Goal: Communication & Community: Participate in discussion

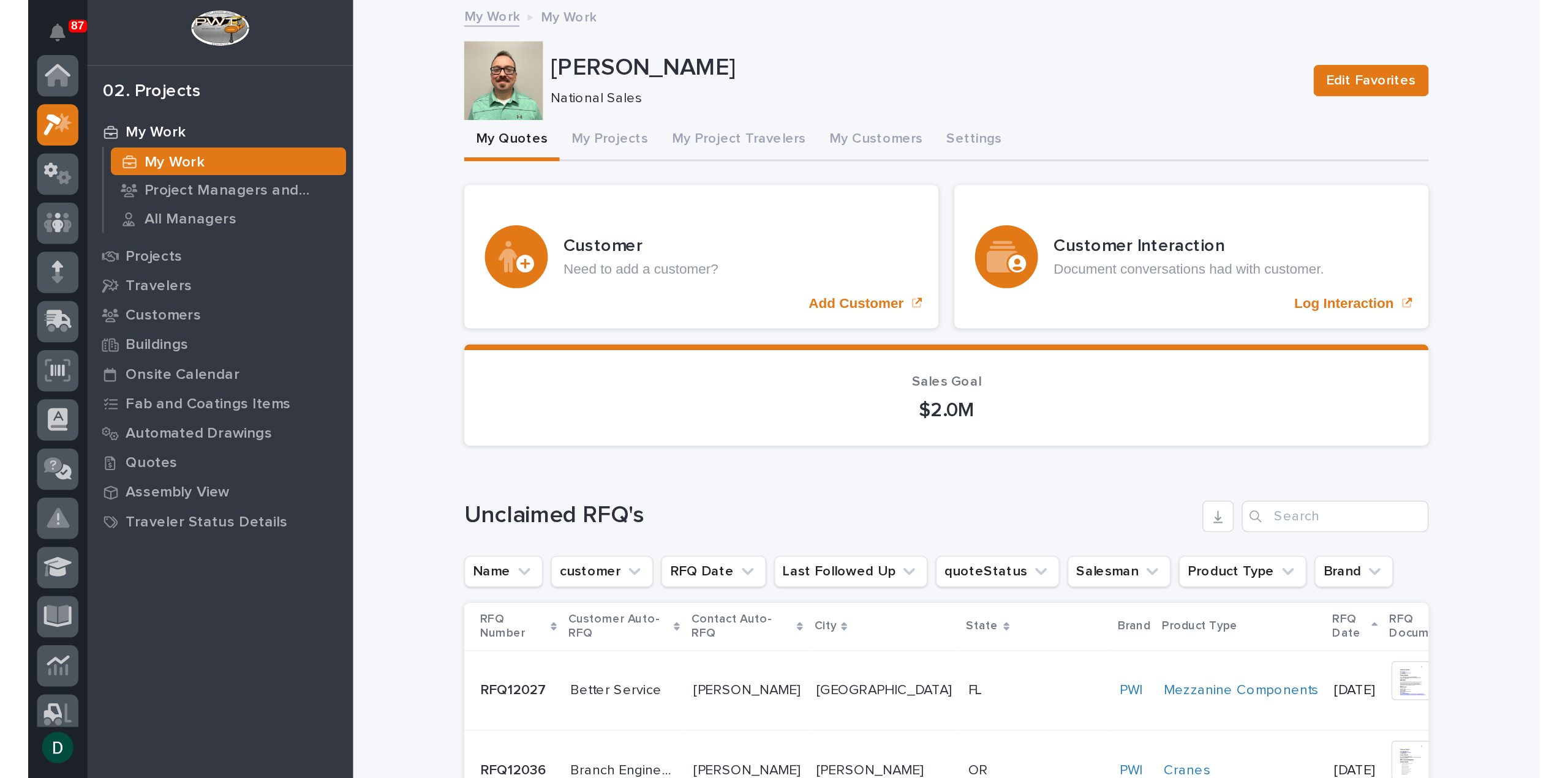
scroll to position [31, 0]
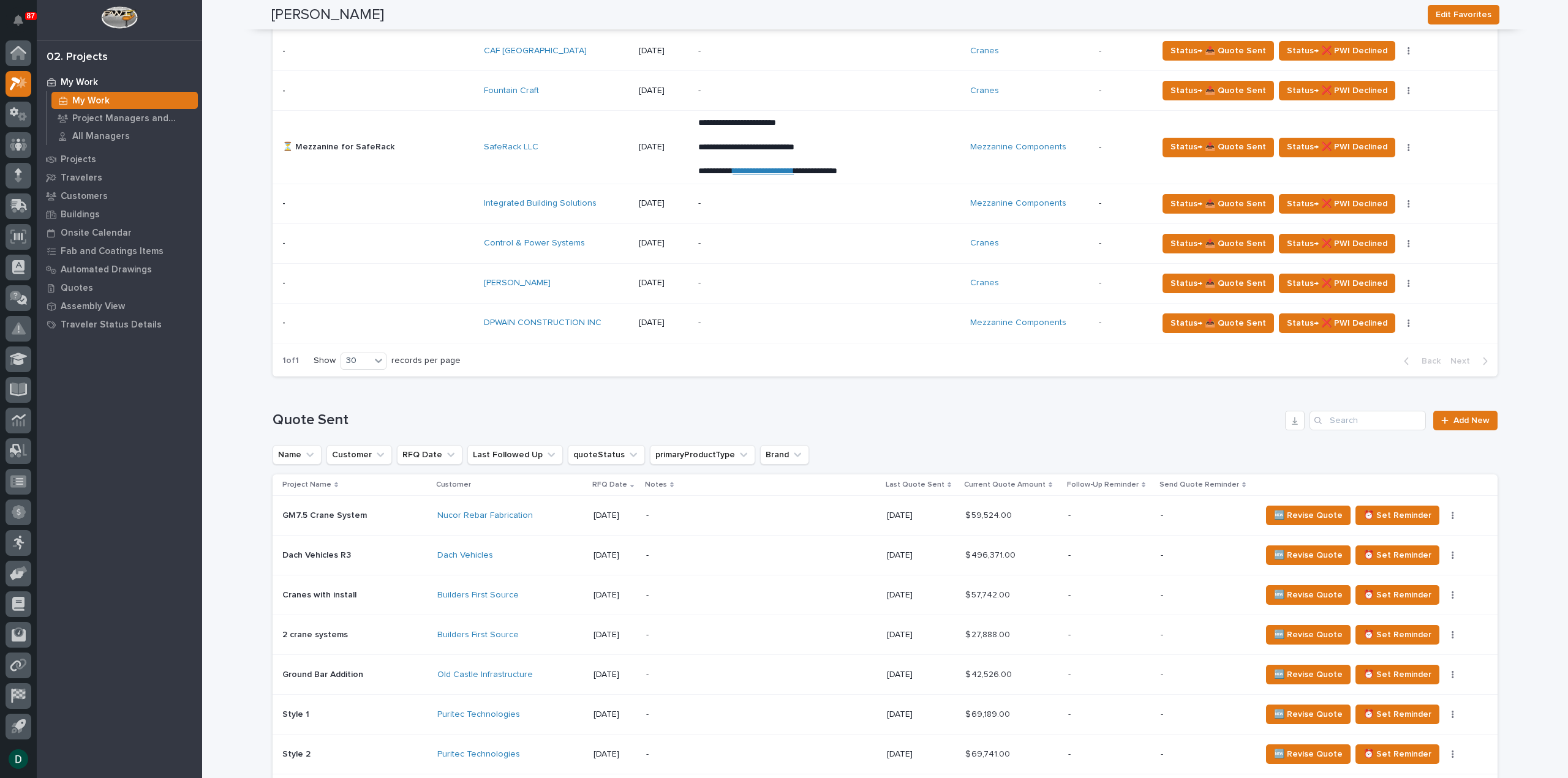
scroll to position [742, 0]
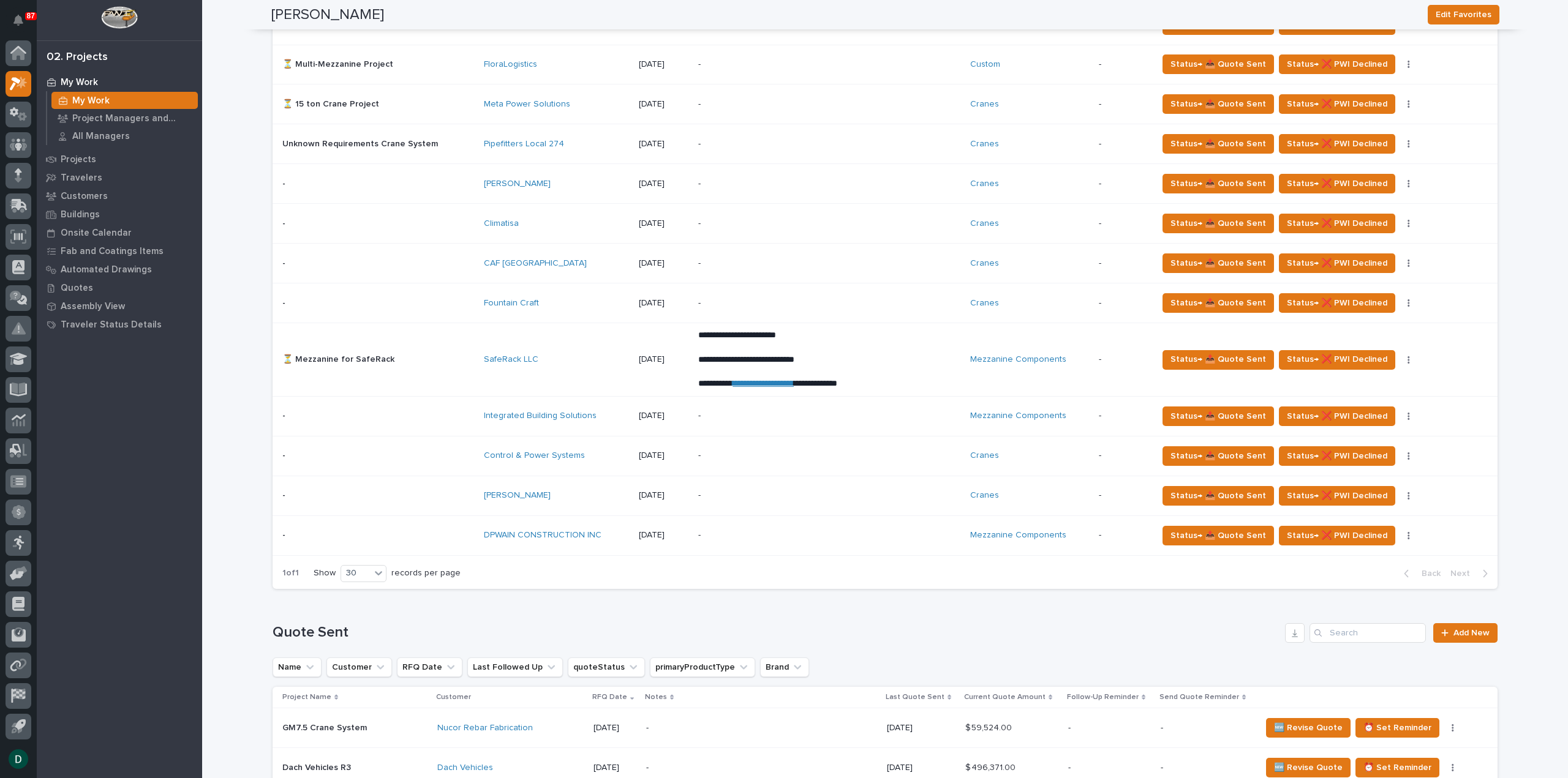
click at [523, 491] on div "[PERSON_NAME]" at bounding box center [556, 496] width 145 height 11
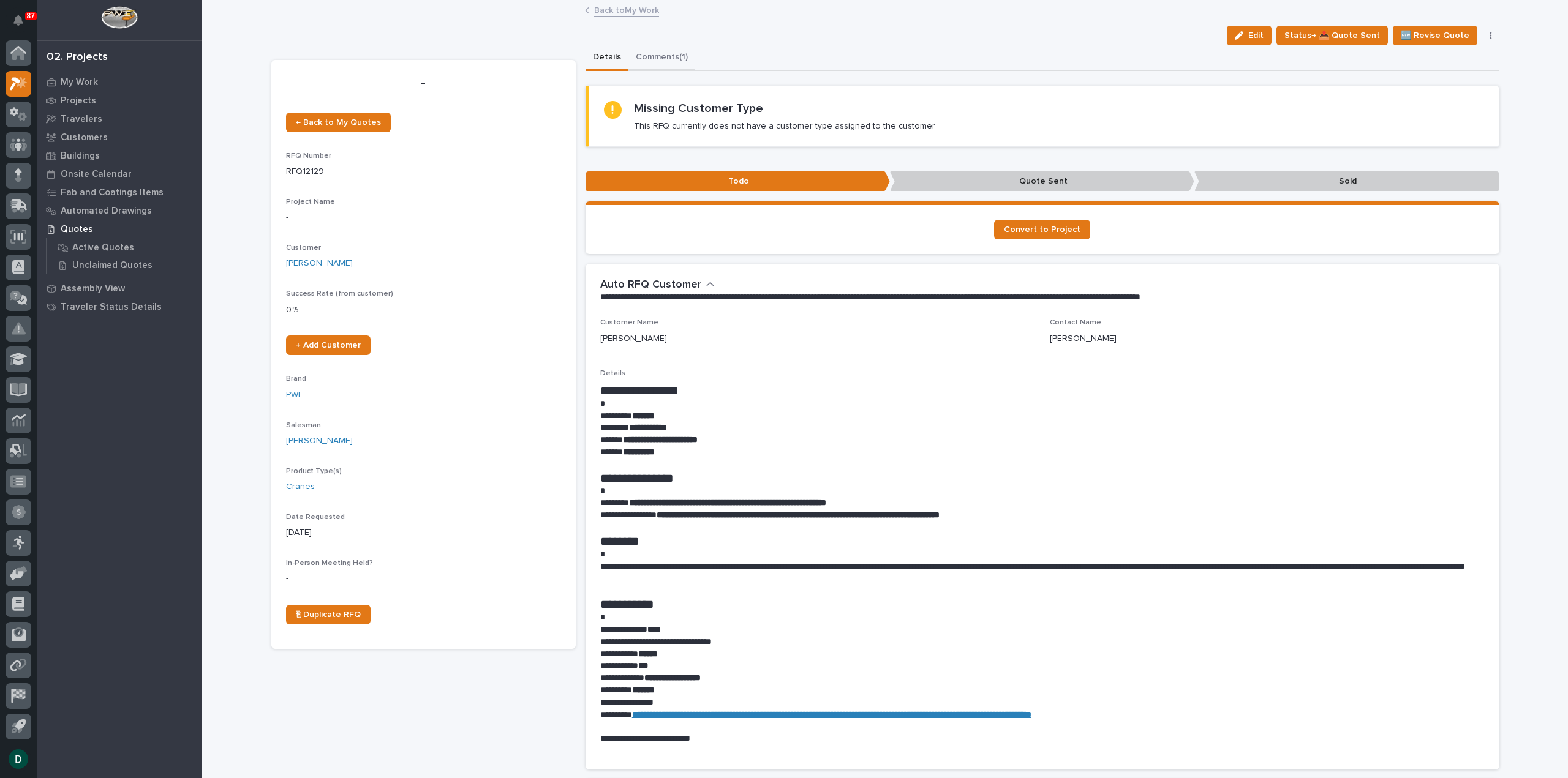
click at [659, 54] on button "Comments (1)" at bounding box center [661, 58] width 66 height 26
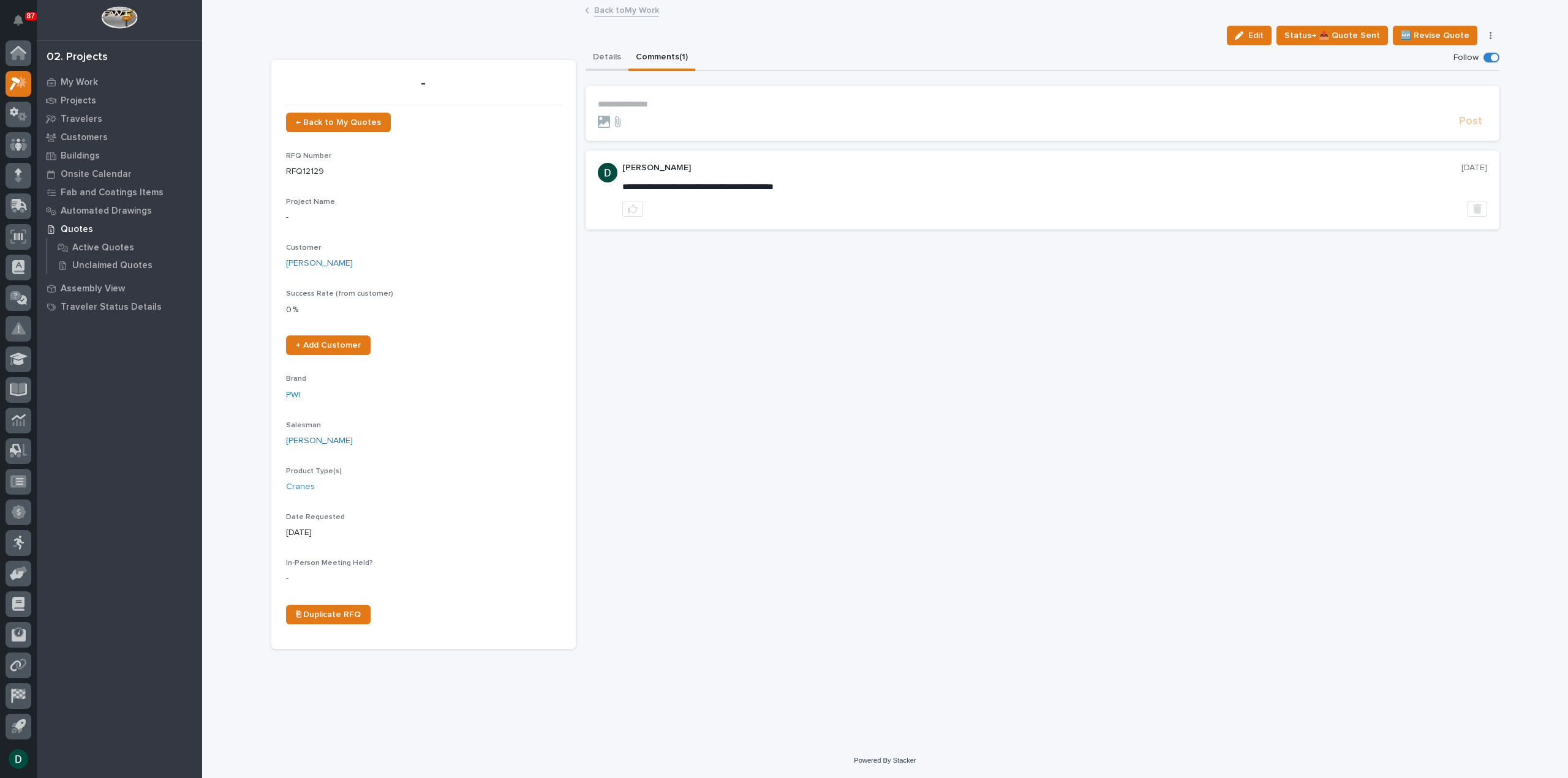
click at [603, 53] on button "Details" at bounding box center [606, 58] width 43 height 26
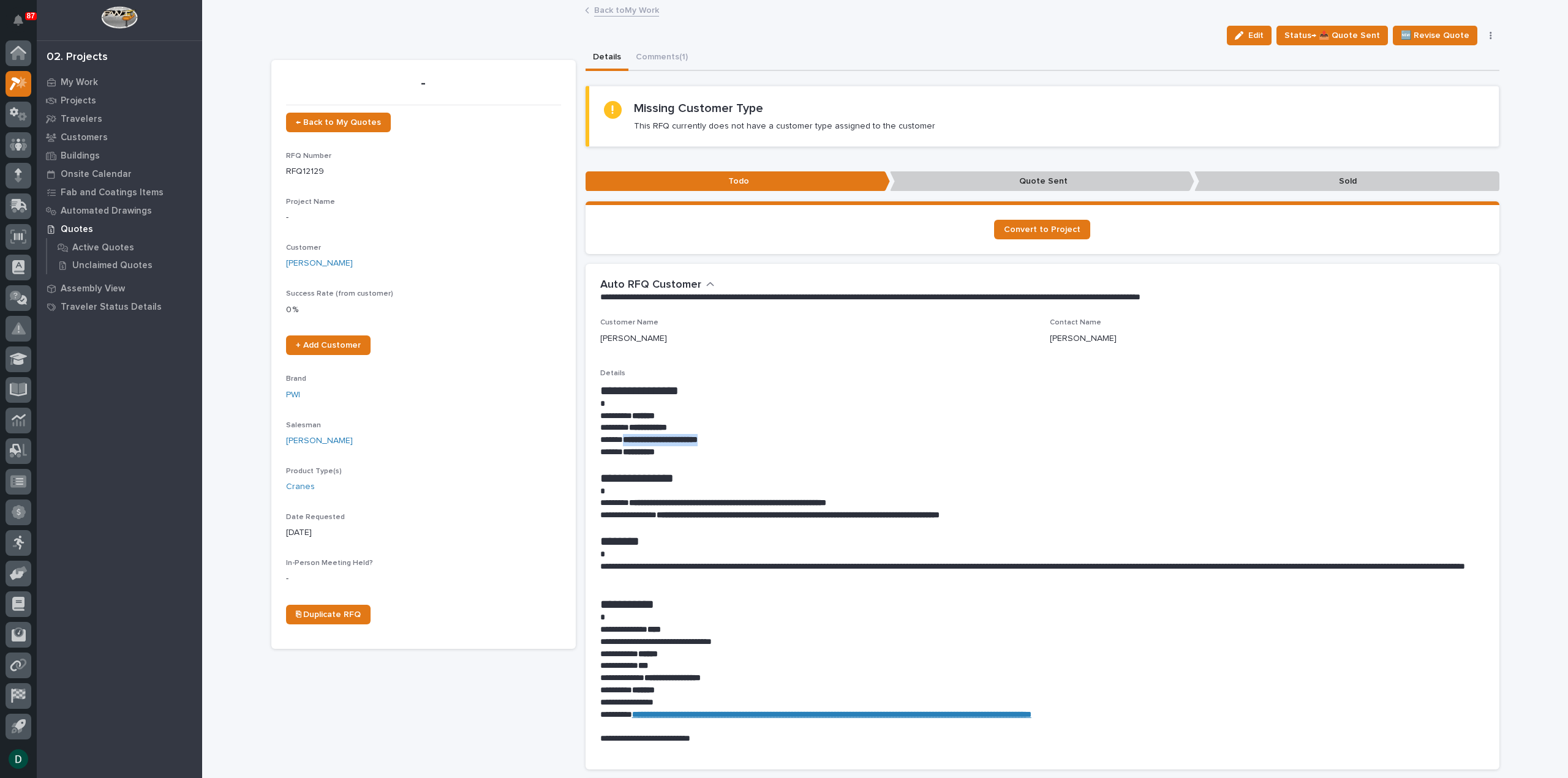
drag, startPoint x: 723, startPoint y: 441, endPoint x: 620, endPoint y: 442, distance: 103.0
click at [620, 442] on p "**********" at bounding box center [1041, 440] width 884 height 12
copy strong "**********"
click at [652, 55] on button "Comments (1)" at bounding box center [661, 58] width 66 height 26
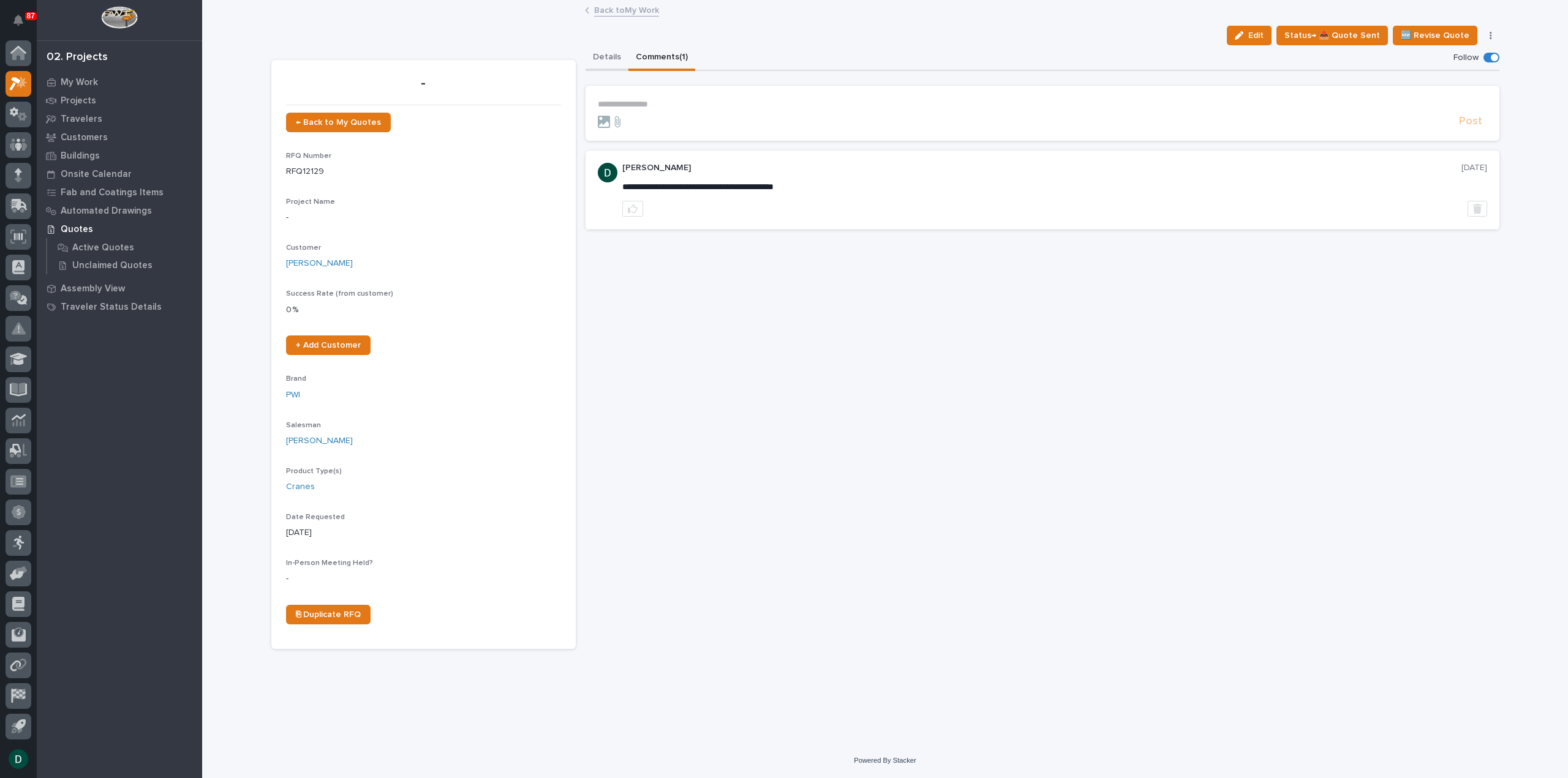
click at [604, 58] on button "Details" at bounding box center [606, 58] width 43 height 26
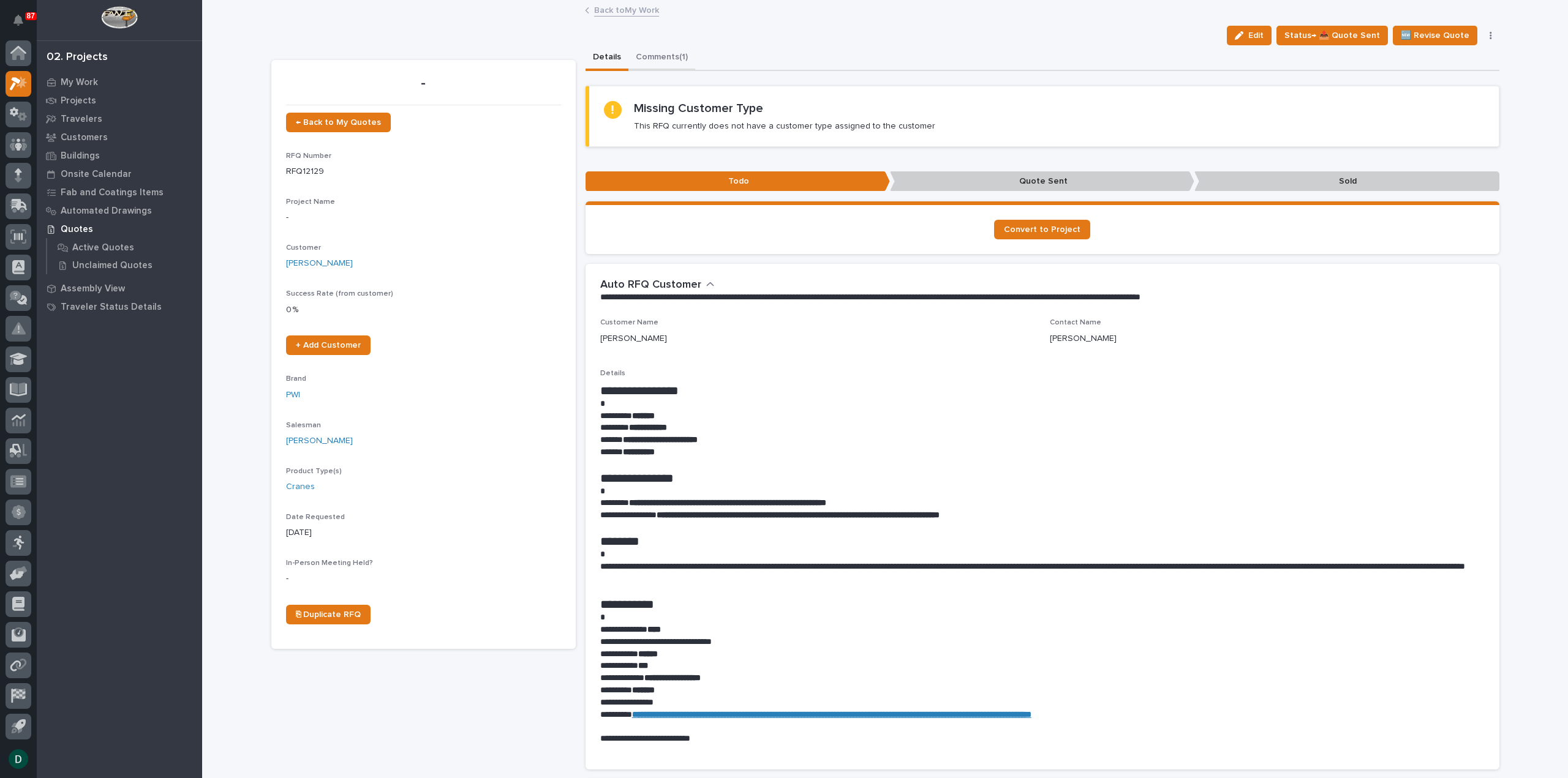
click at [664, 55] on button "Comments (1)" at bounding box center [661, 58] width 66 height 26
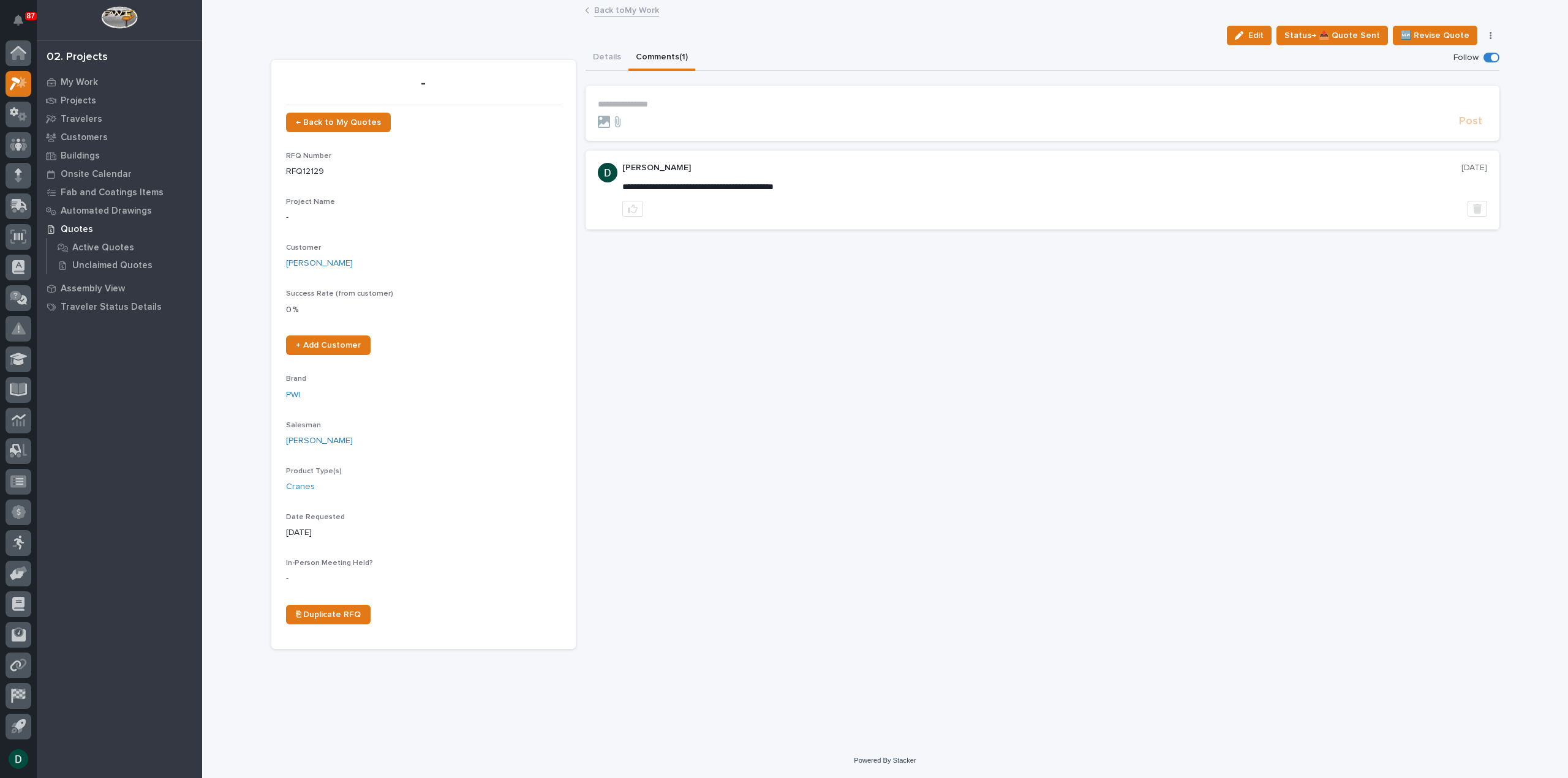
click at [648, 105] on p "**********" at bounding box center [1042, 104] width 889 height 11
click at [1465, 125] on span "Post" at bounding box center [1471, 125] width 24 height 14
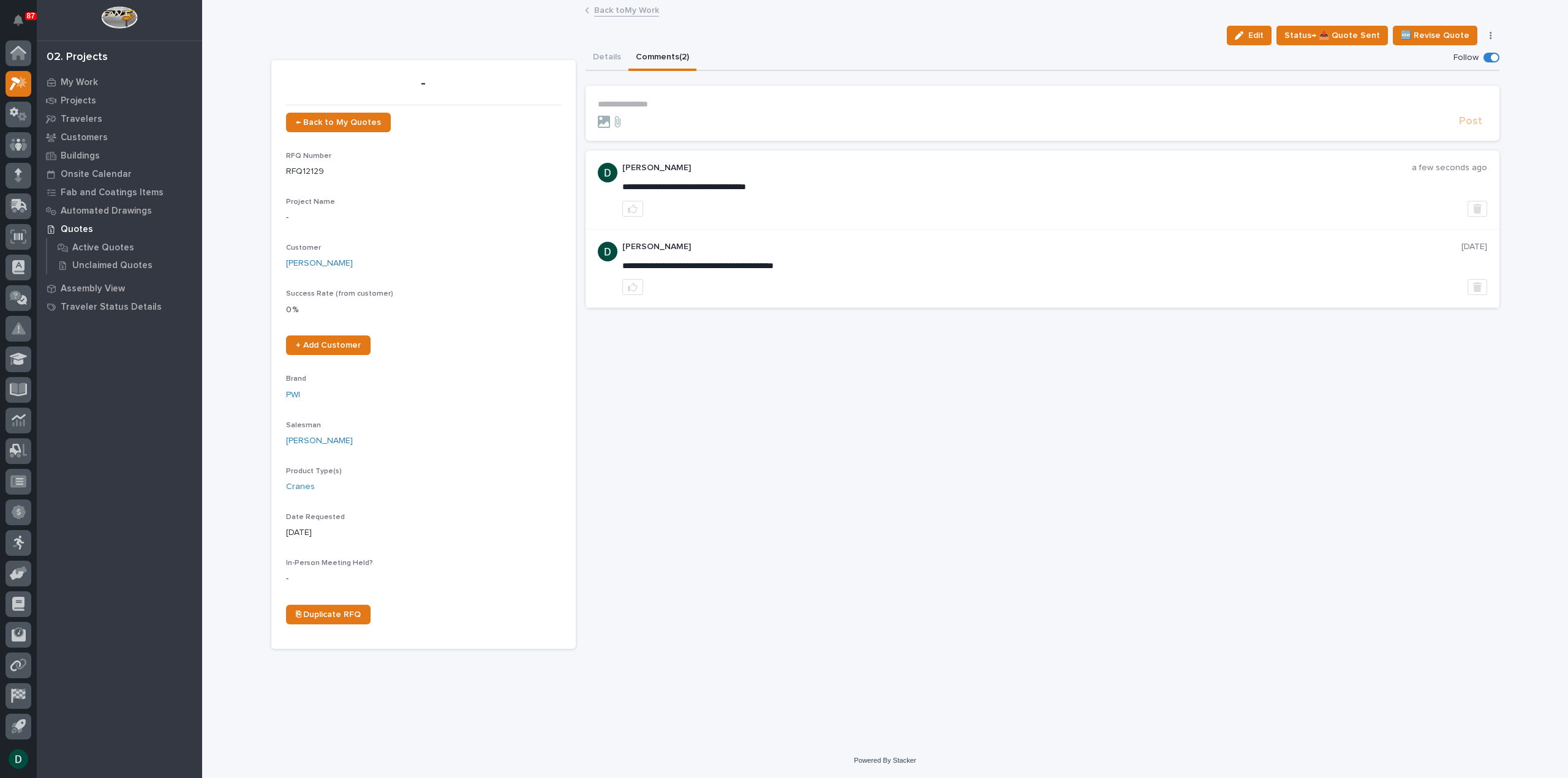
click at [629, 6] on link "Back to My Work" at bounding box center [627, 9] width 65 height 14
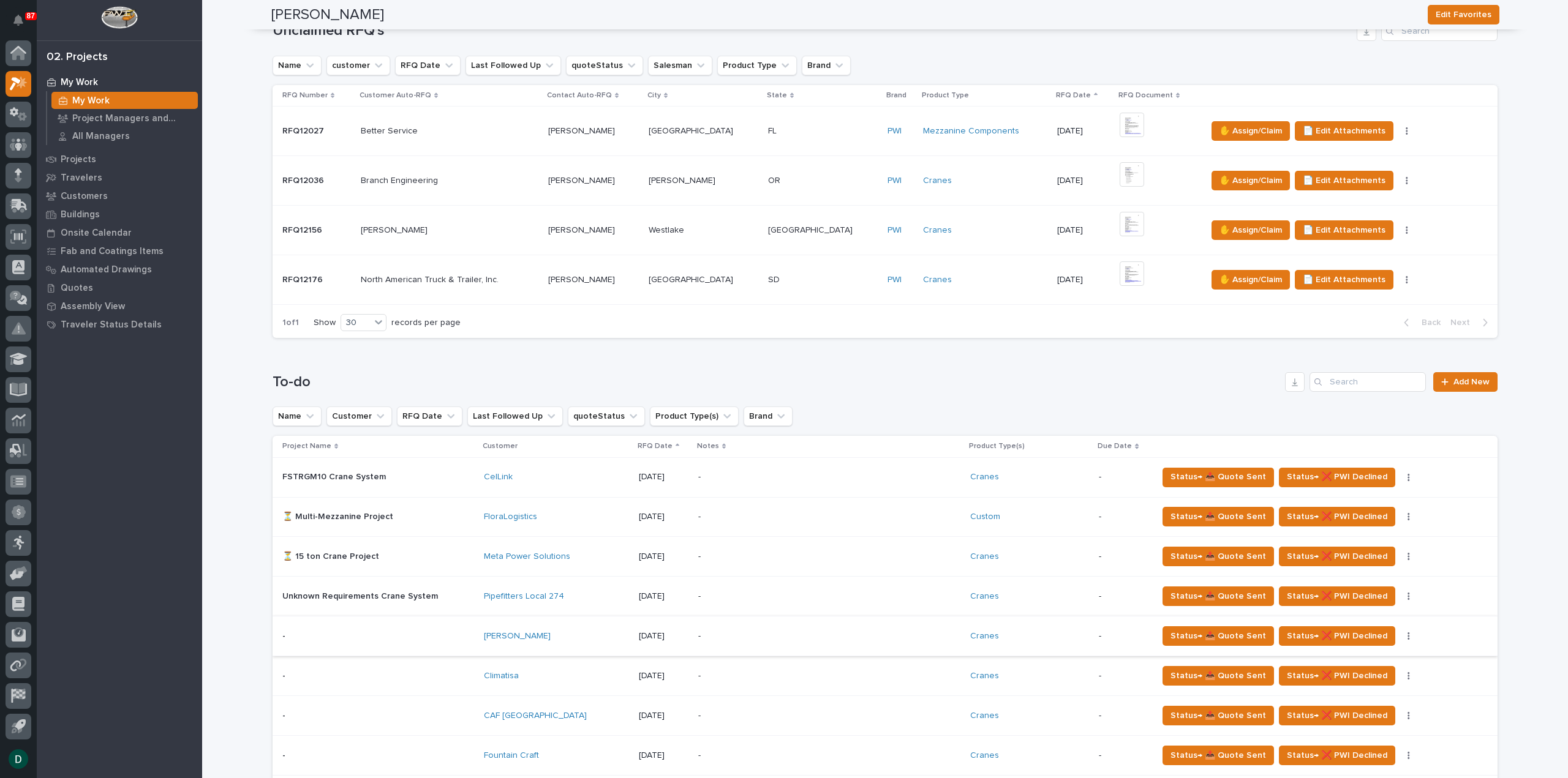
scroll to position [306, 0]
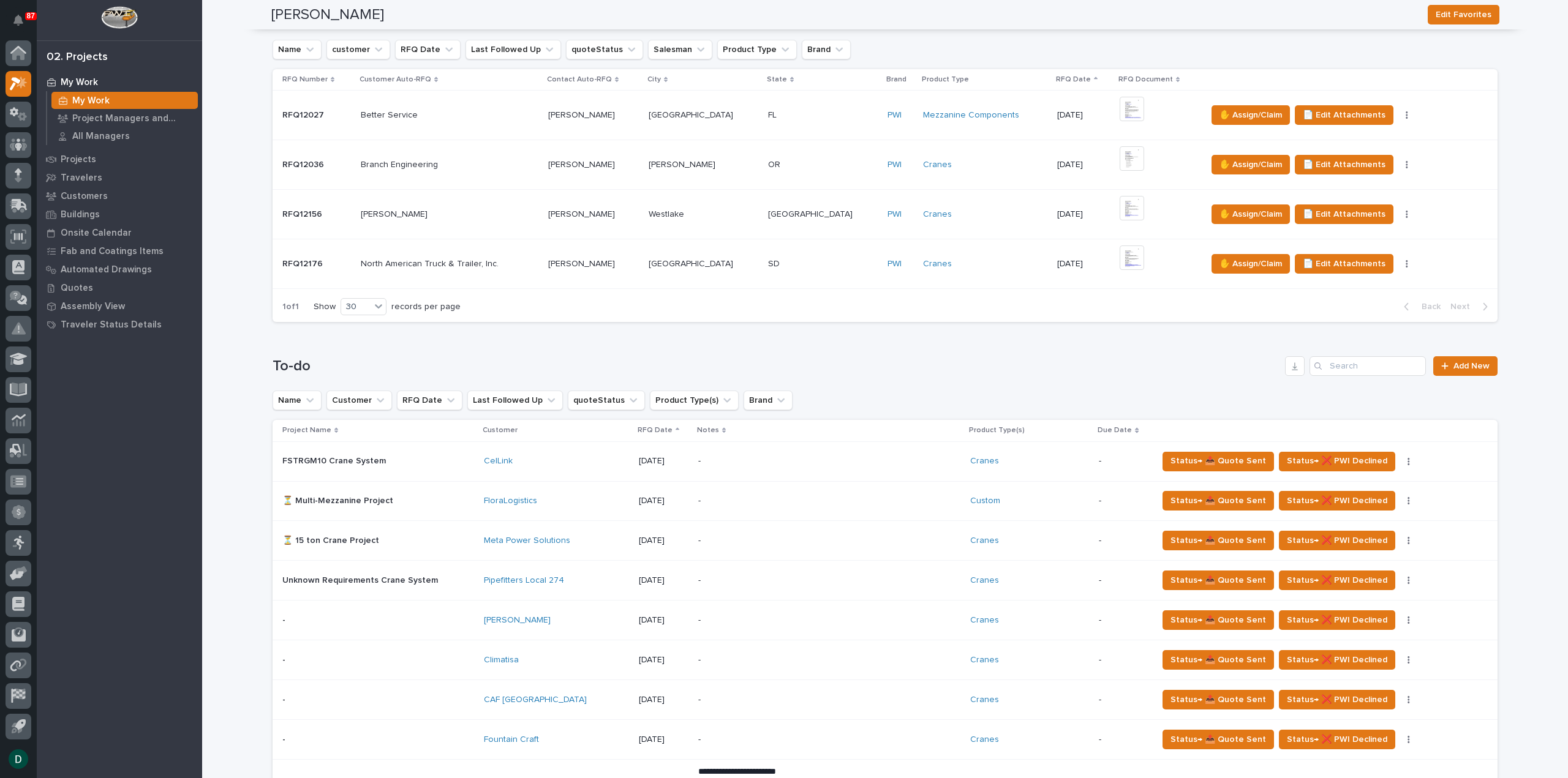
click at [462, 577] on p at bounding box center [378, 581] width 192 height 11
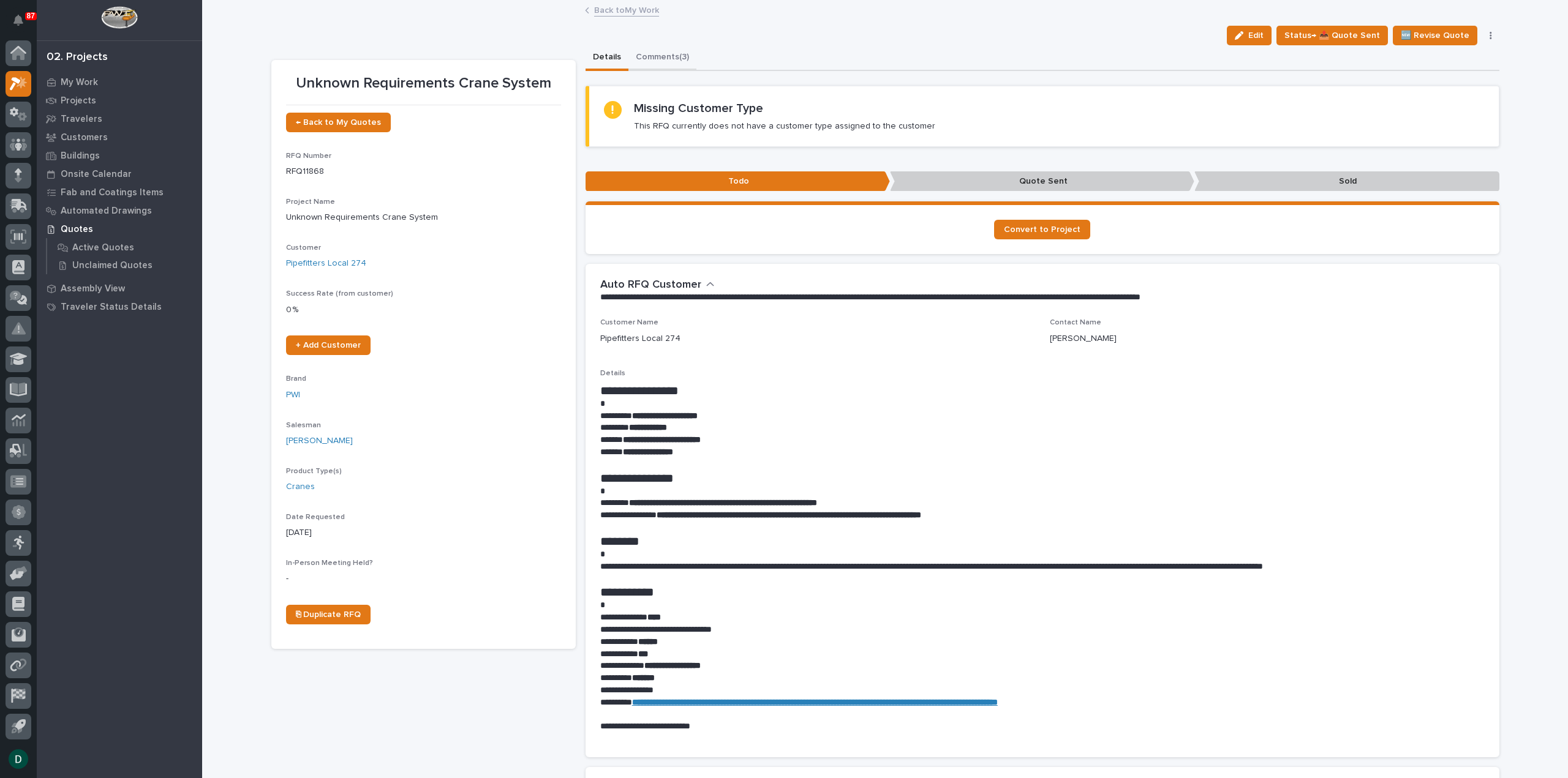
drag, startPoint x: 662, startPoint y: 54, endPoint x: 671, endPoint y: 68, distance: 16.6
click at [662, 54] on button "Comments (3)" at bounding box center [662, 58] width 68 height 26
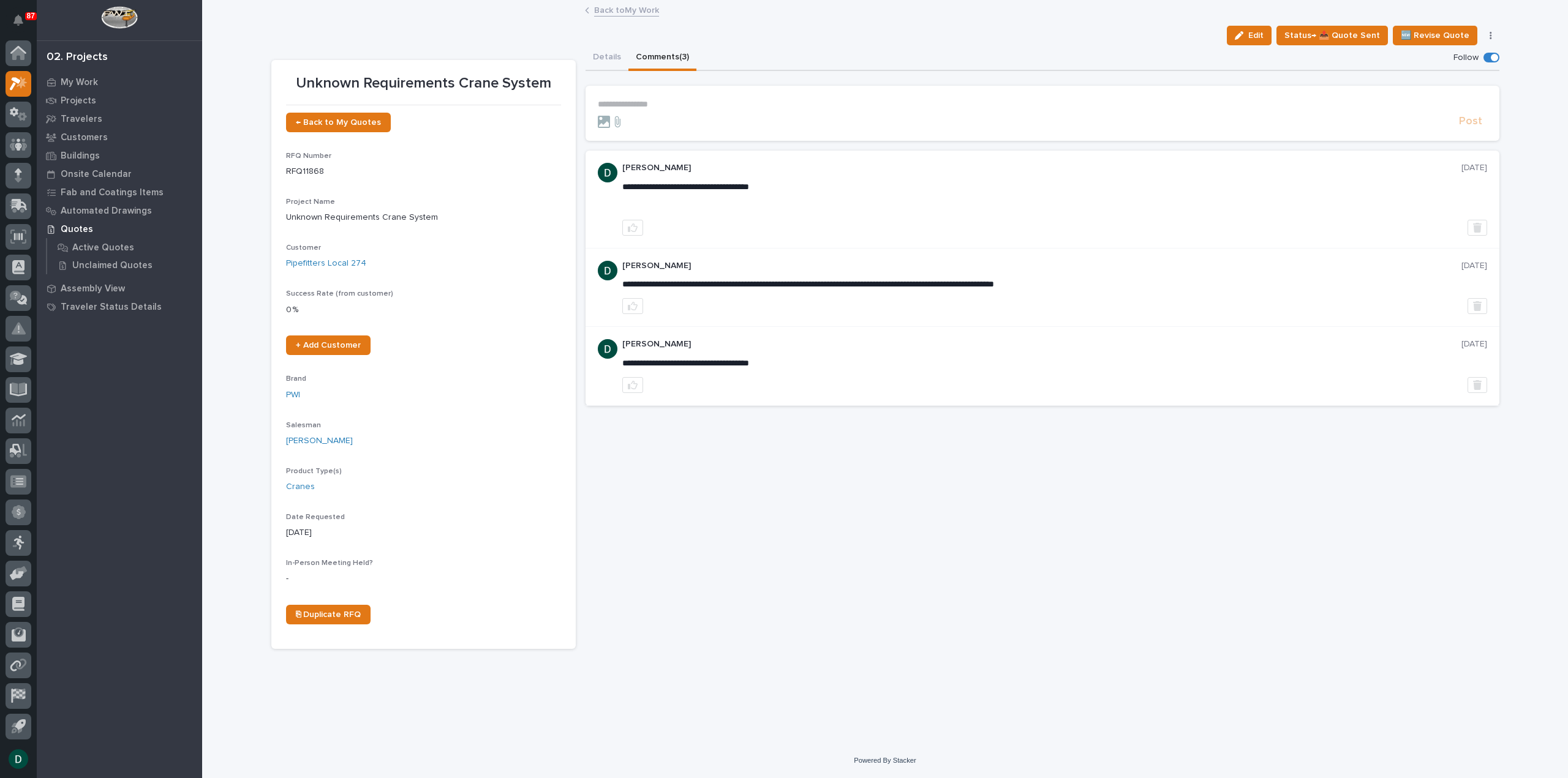
click at [687, 98] on section "**********" at bounding box center [1041, 114] width 914 height 55
click at [666, 101] on p "**********" at bounding box center [1042, 104] width 889 height 11
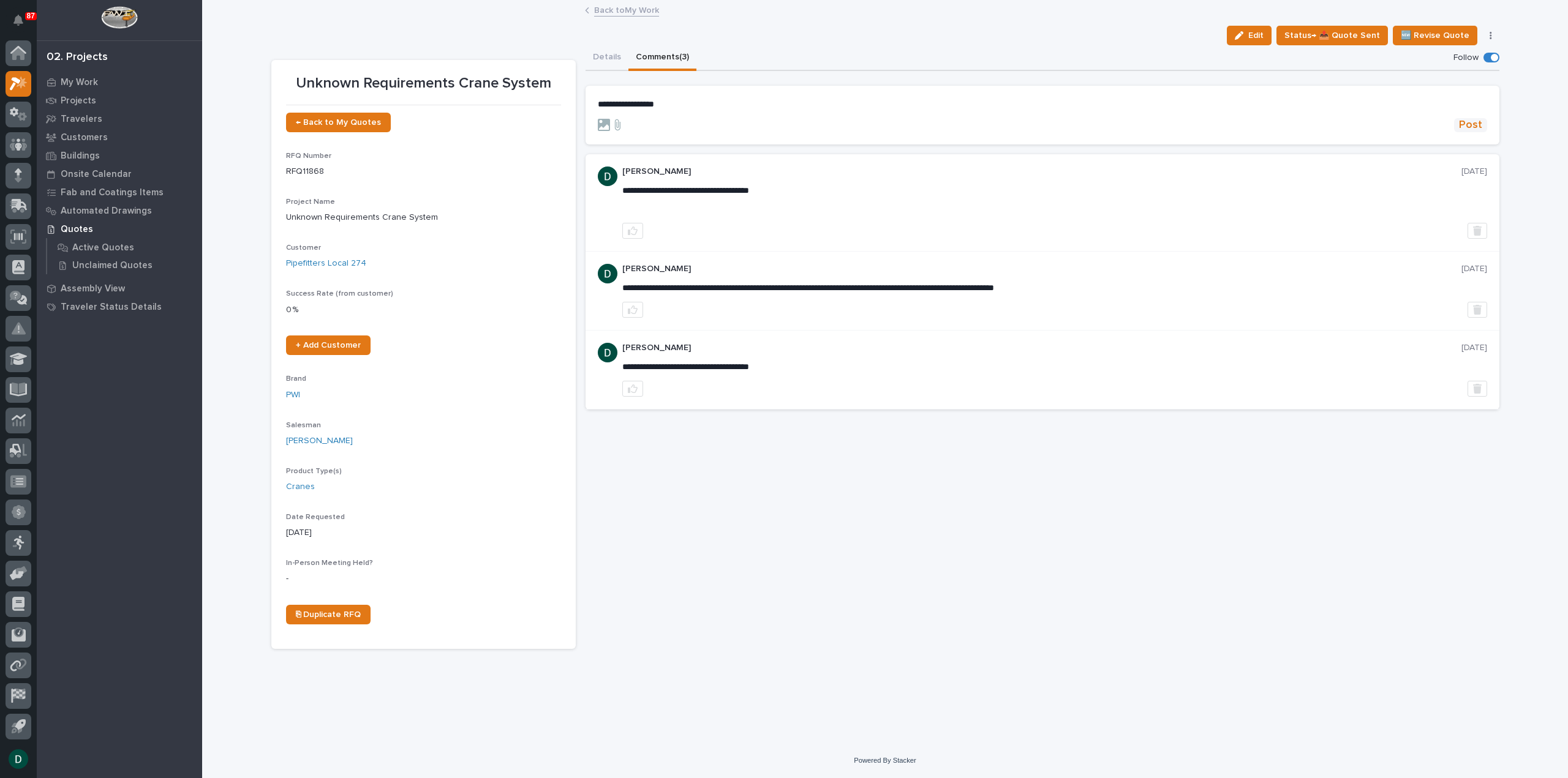
click at [1475, 118] on span "Post" at bounding box center [1471, 125] width 24 height 14
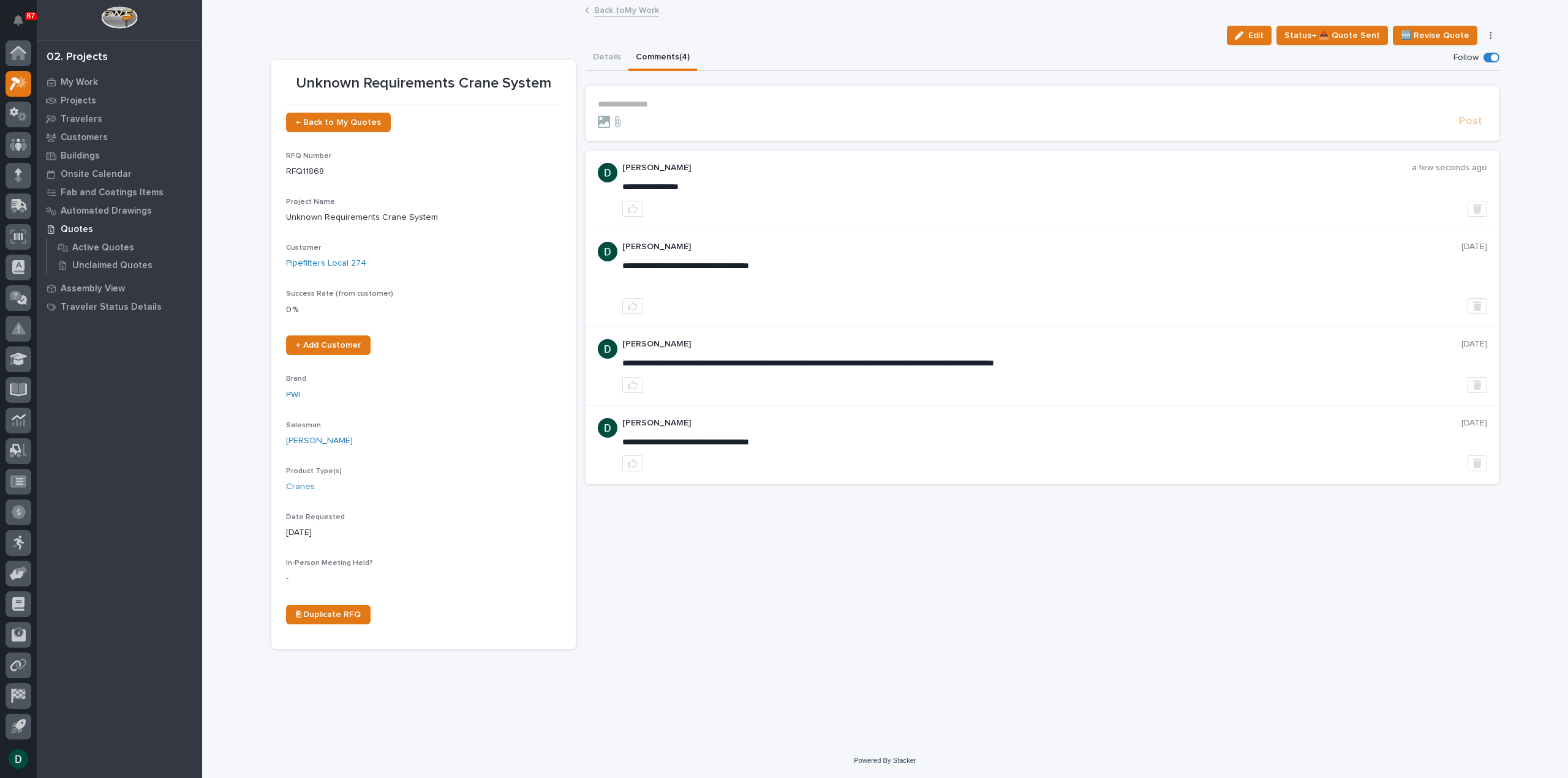
click at [637, 12] on link "Back to My Work" at bounding box center [627, 9] width 65 height 14
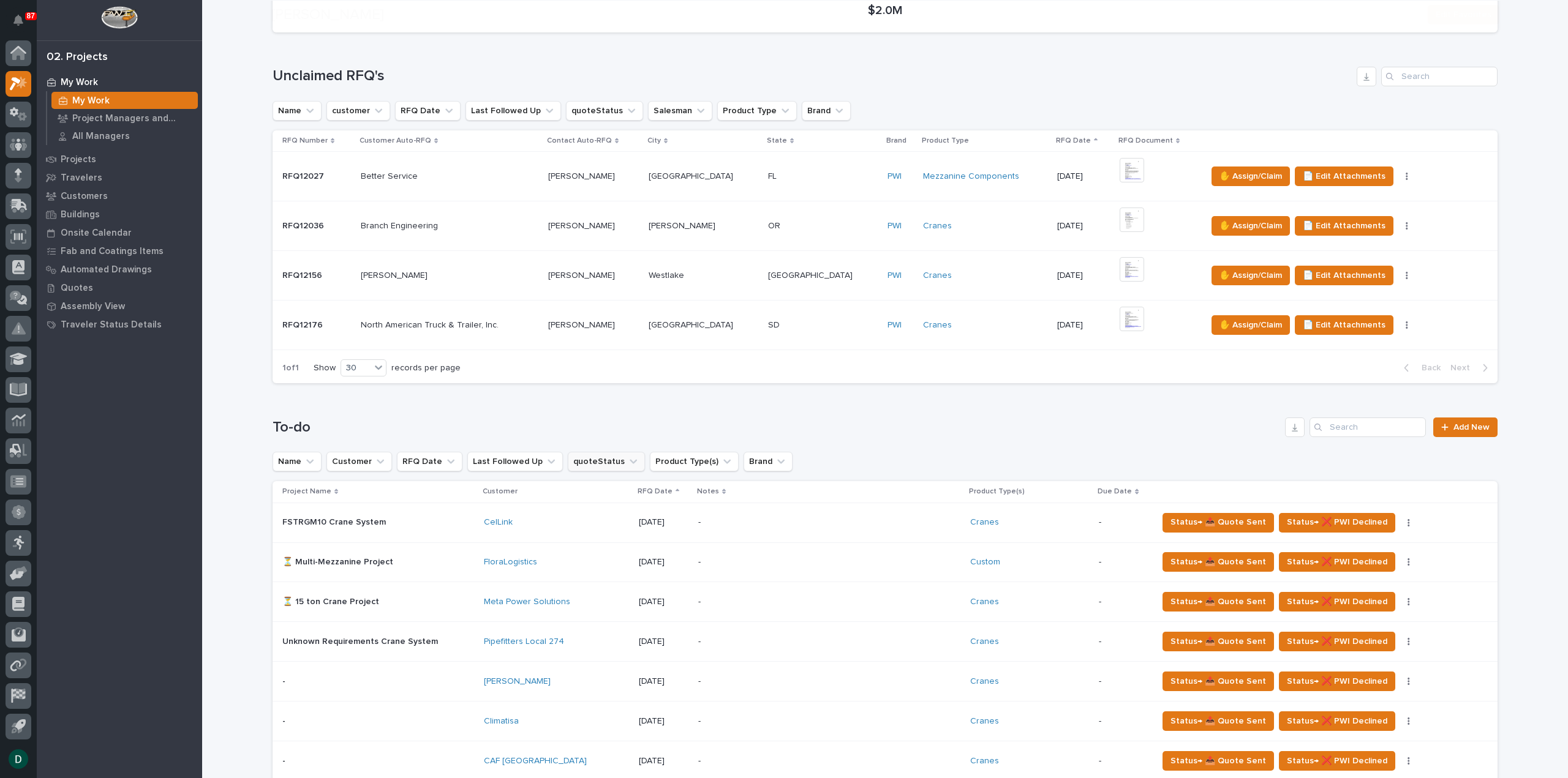
scroll to position [490, 0]
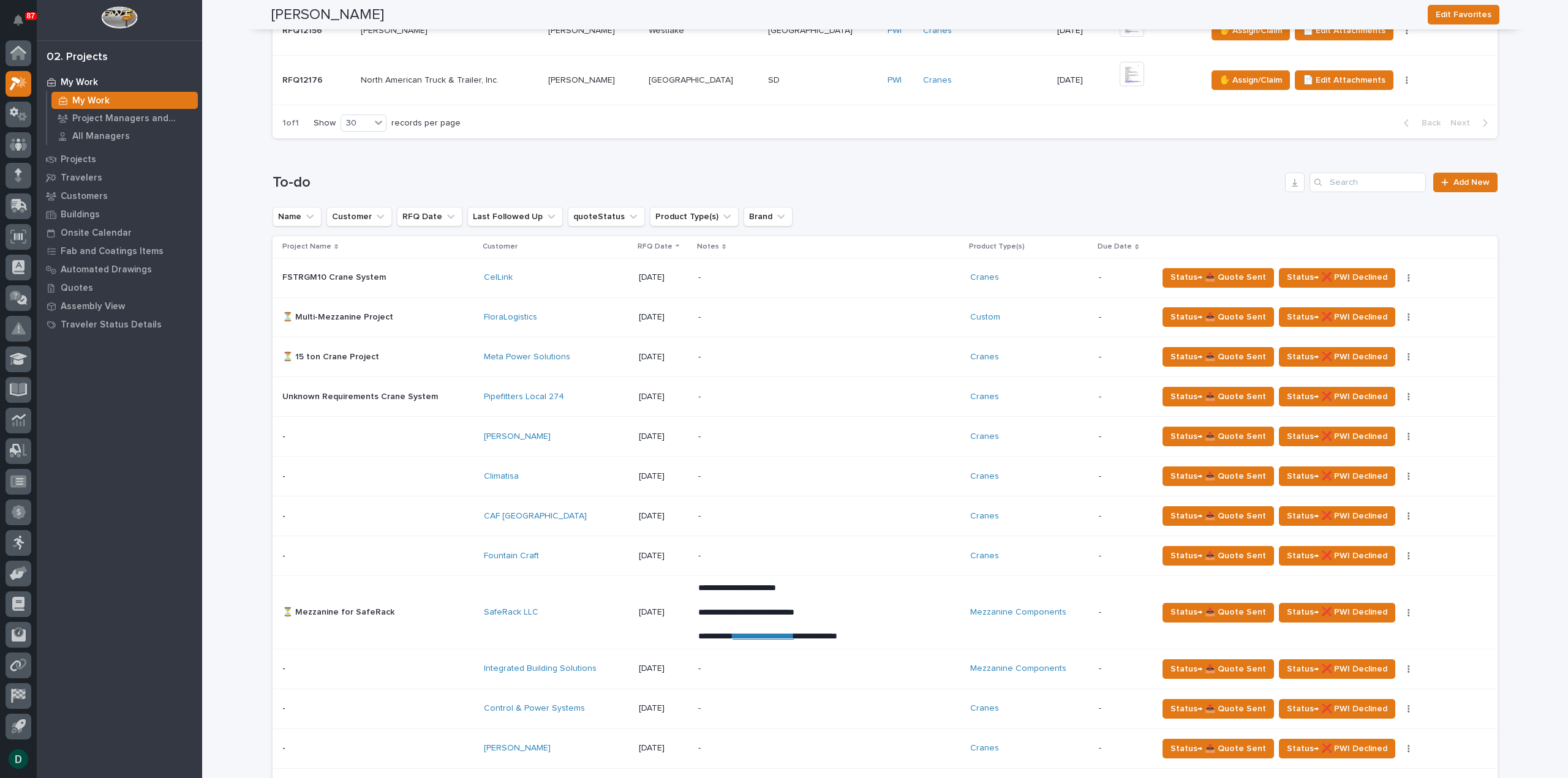
click at [466, 437] on p at bounding box center [378, 437] width 192 height 11
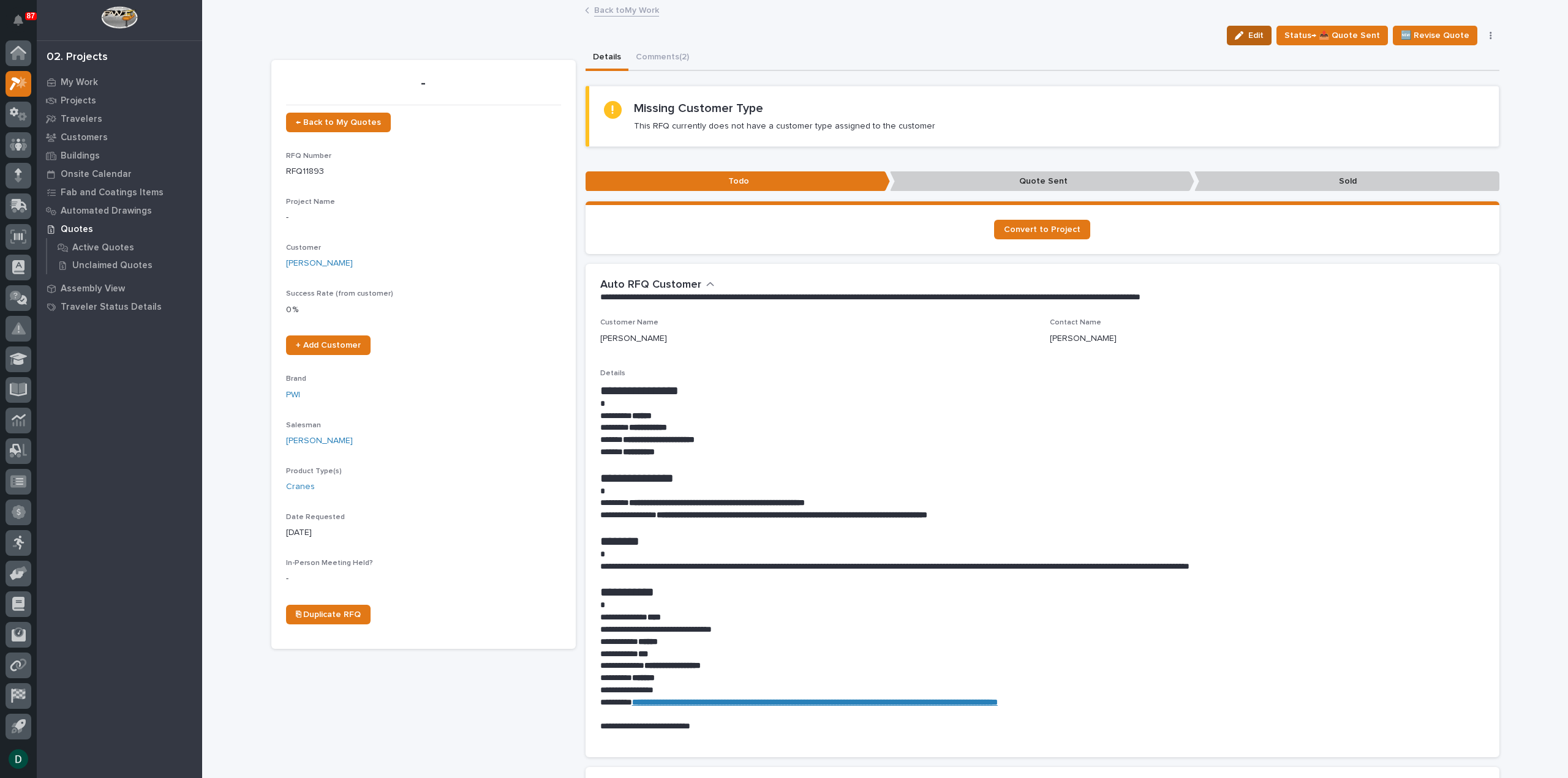
click at [1248, 33] on div "button" at bounding box center [1241, 36] width 14 height 9
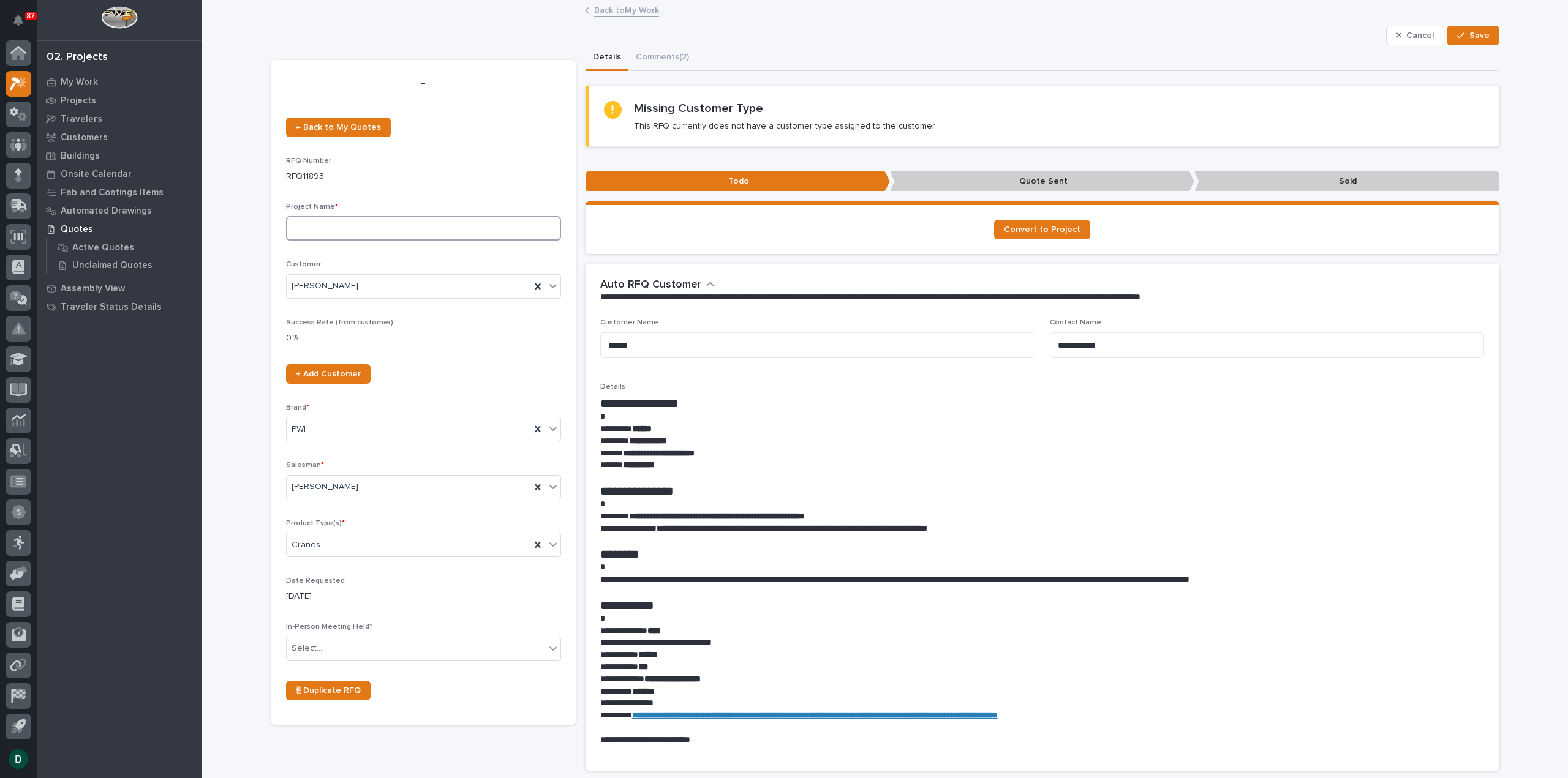
click at [349, 235] on input at bounding box center [424, 228] width 275 height 25
type input "Multiple bridge crane project"
click at [1475, 38] on span "Save" at bounding box center [1479, 35] width 20 height 11
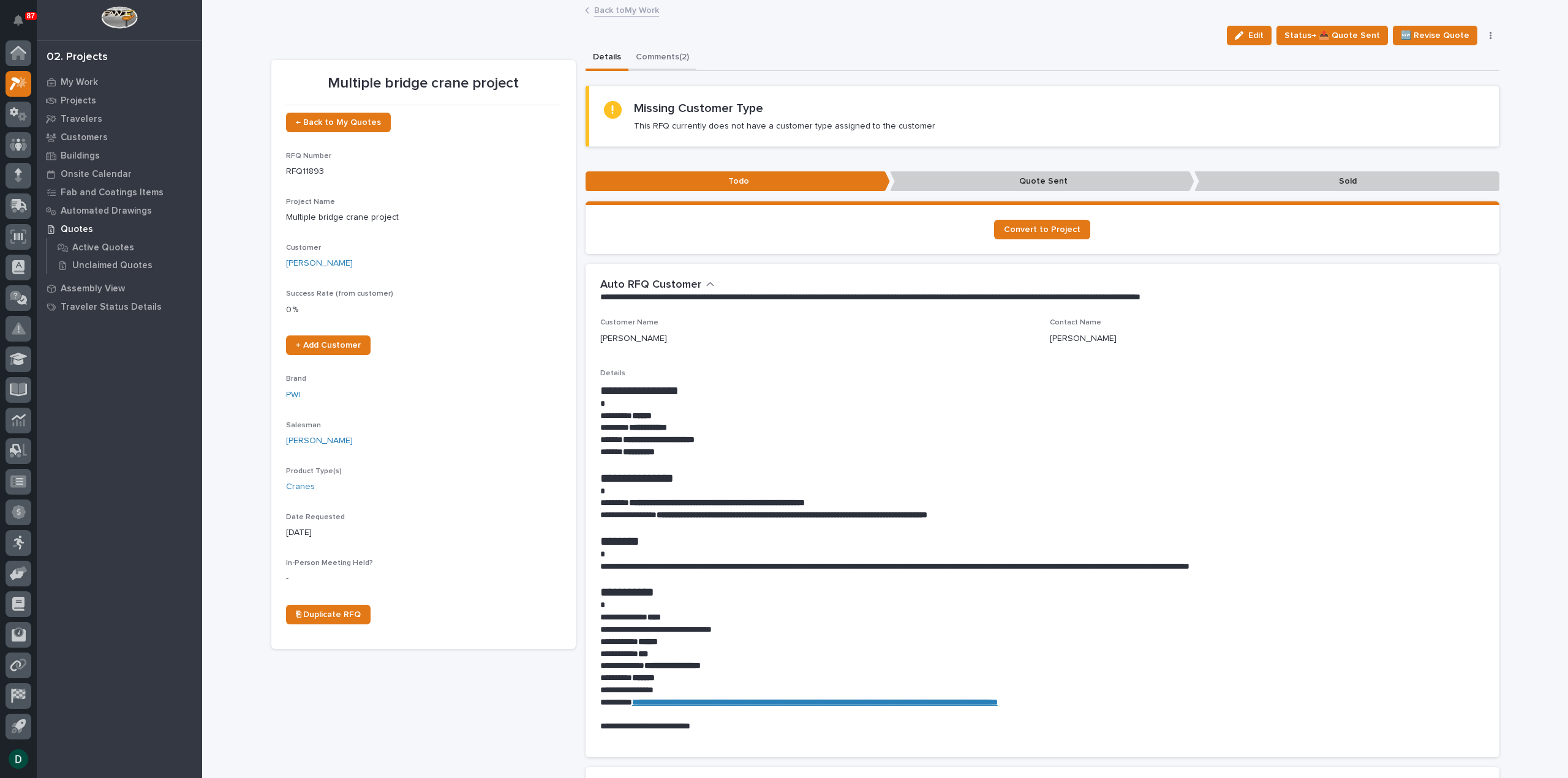
click at [661, 53] on button "Comments (2)" at bounding box center [662, 58] width 68 height 26
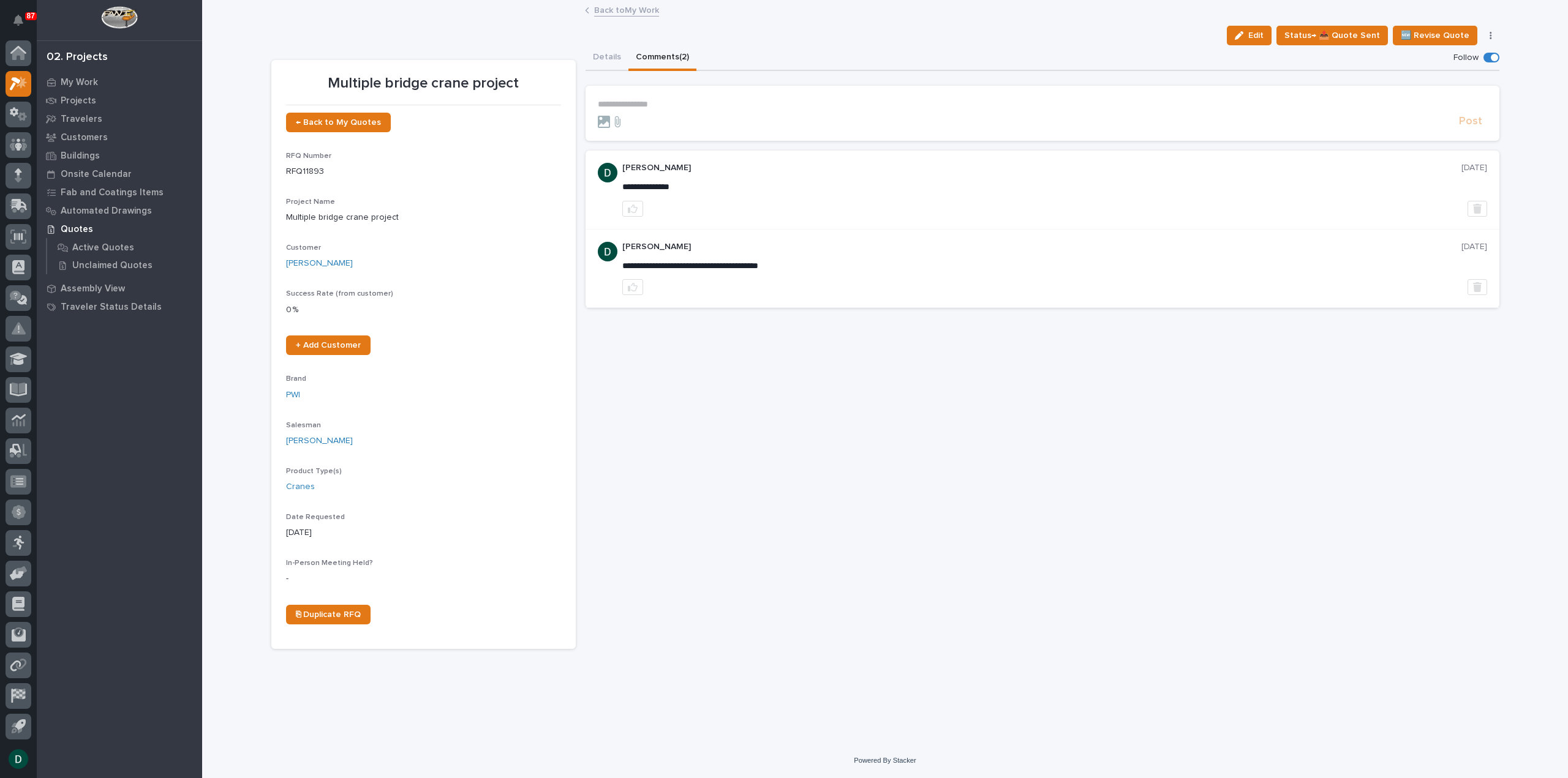
click at [638, 105] on p "**********" at bounding box center [1042, 104] width 889 height 11
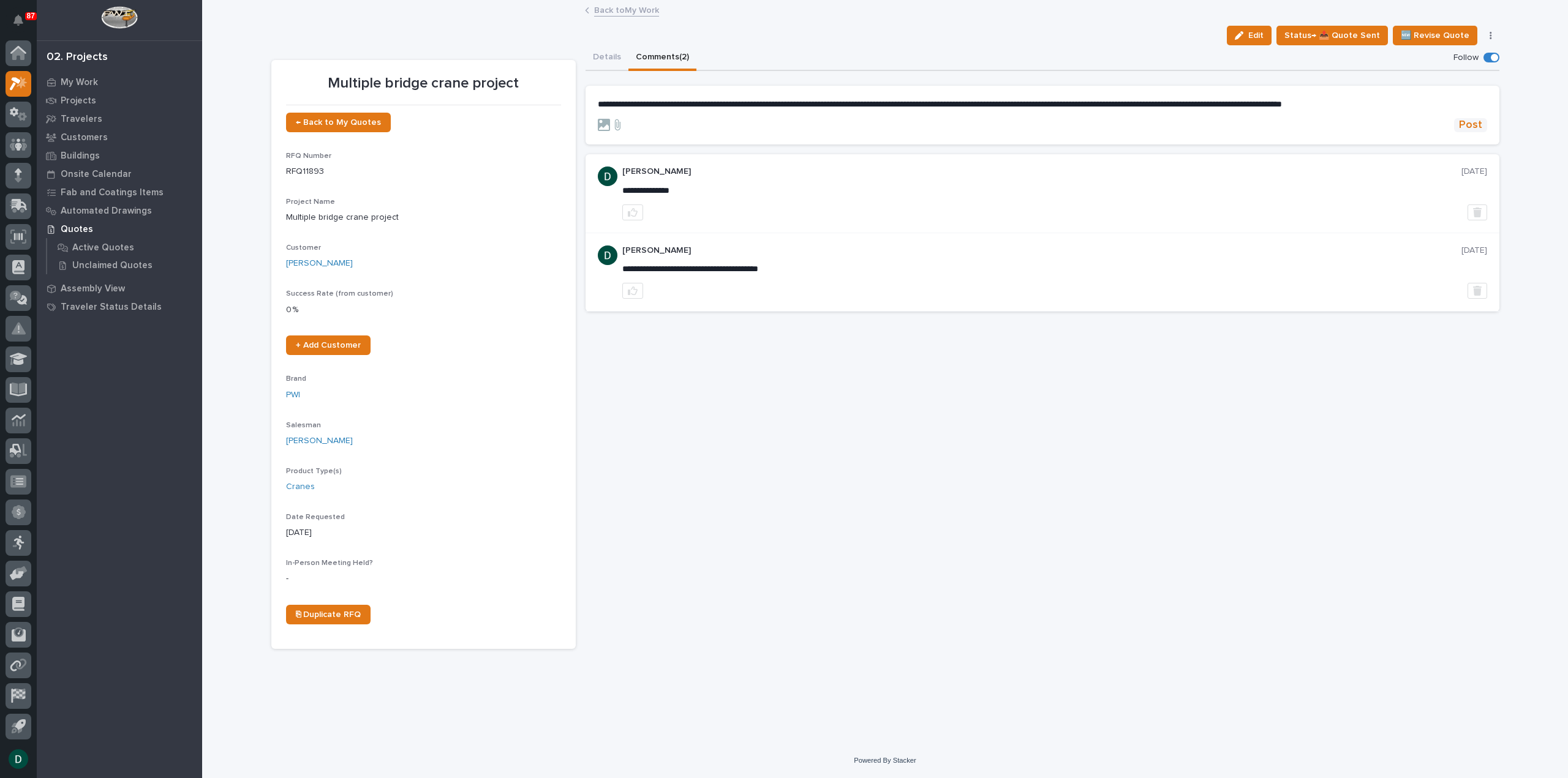
click at [1464, 125] on span "Post" at bounding box center [1471, 125] width 24 height 14
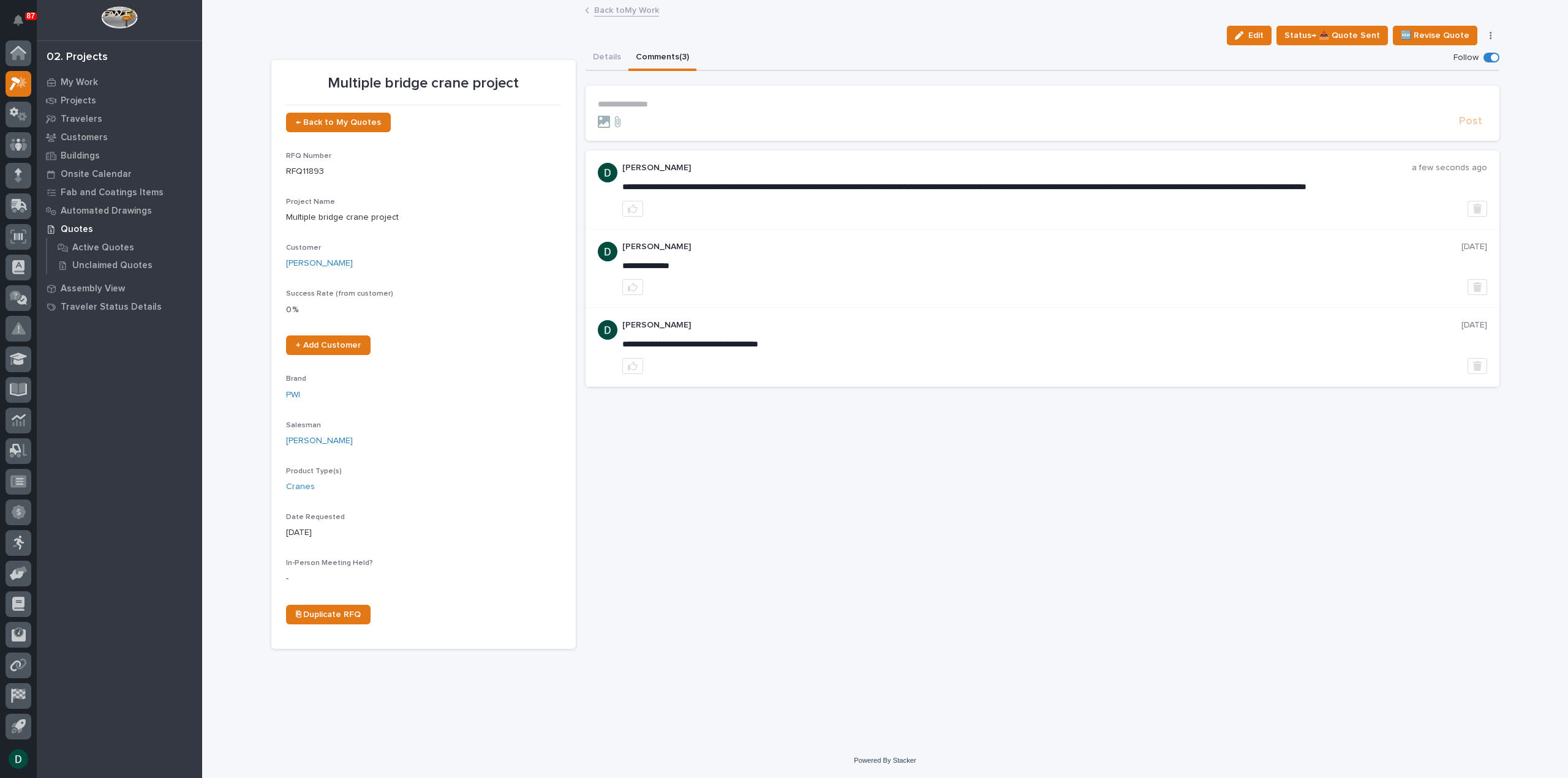
click at [635, 11] on link "Back to My Work" at bounding box center [627, 9] width 65 height 14
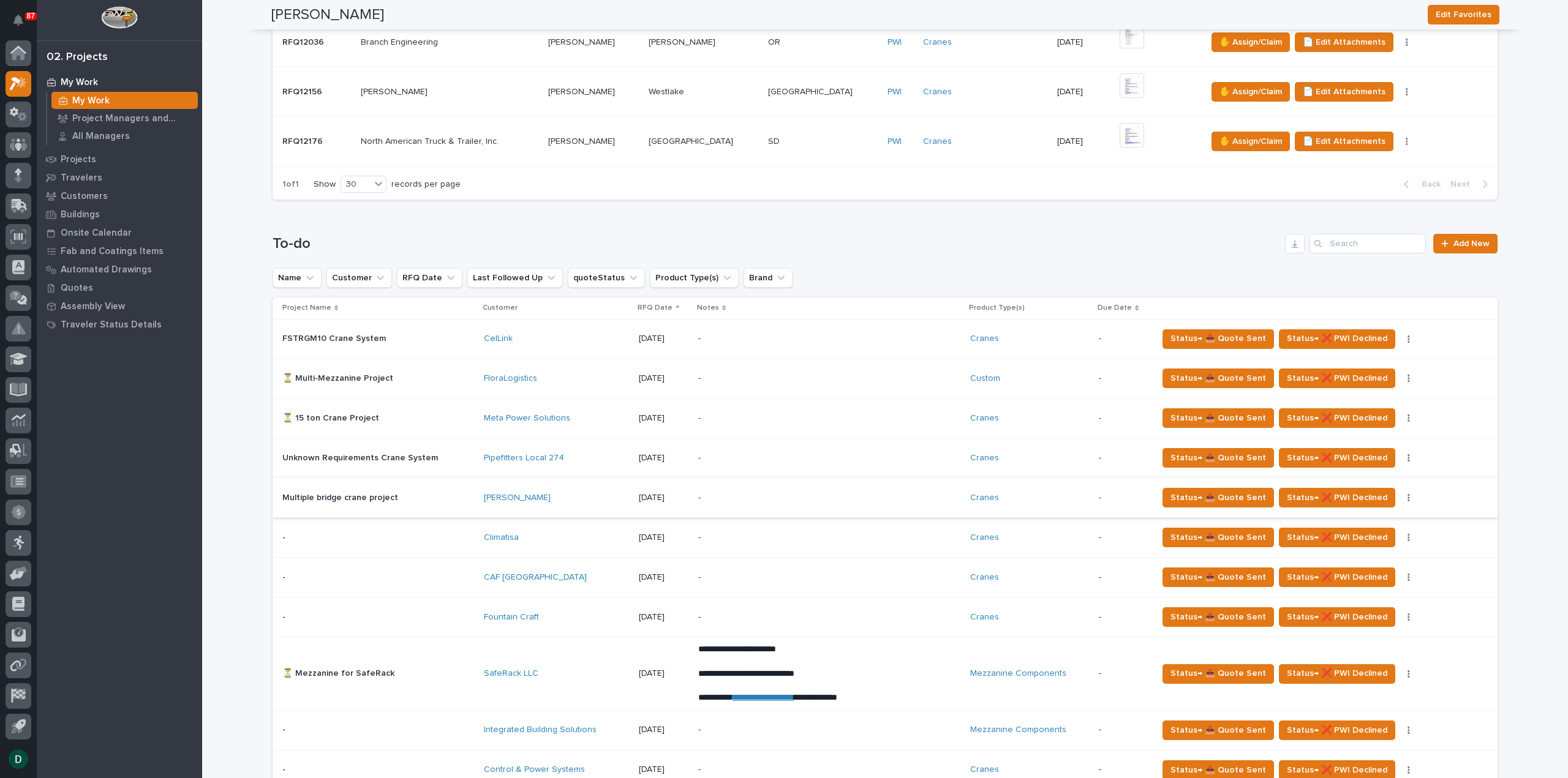
scroll to position [490, 0]
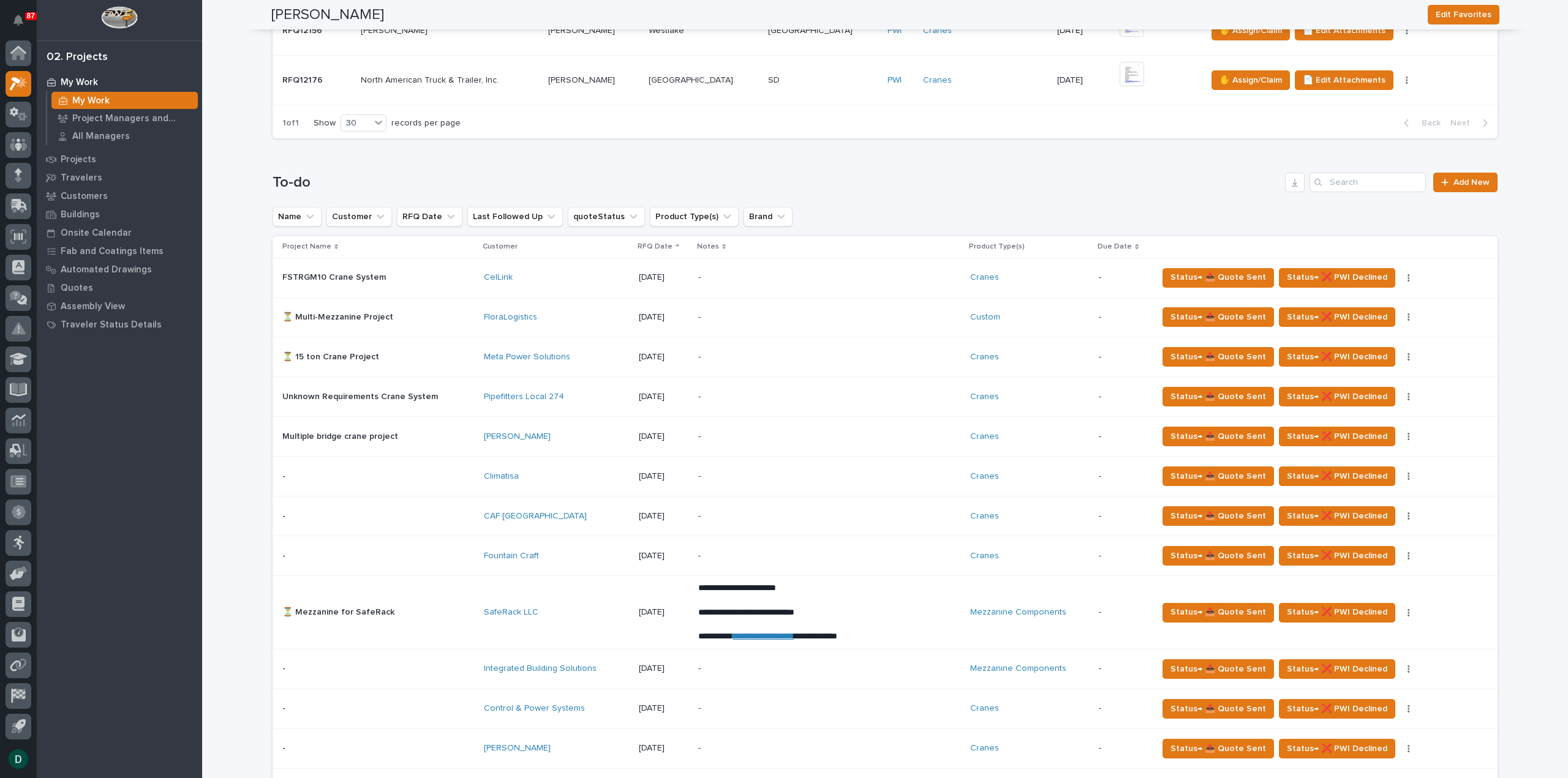
click at [540, 512] on div "CAF [GEOGRAPHIC_DATA]" at bounding box center [556, 517] width 145 height 11
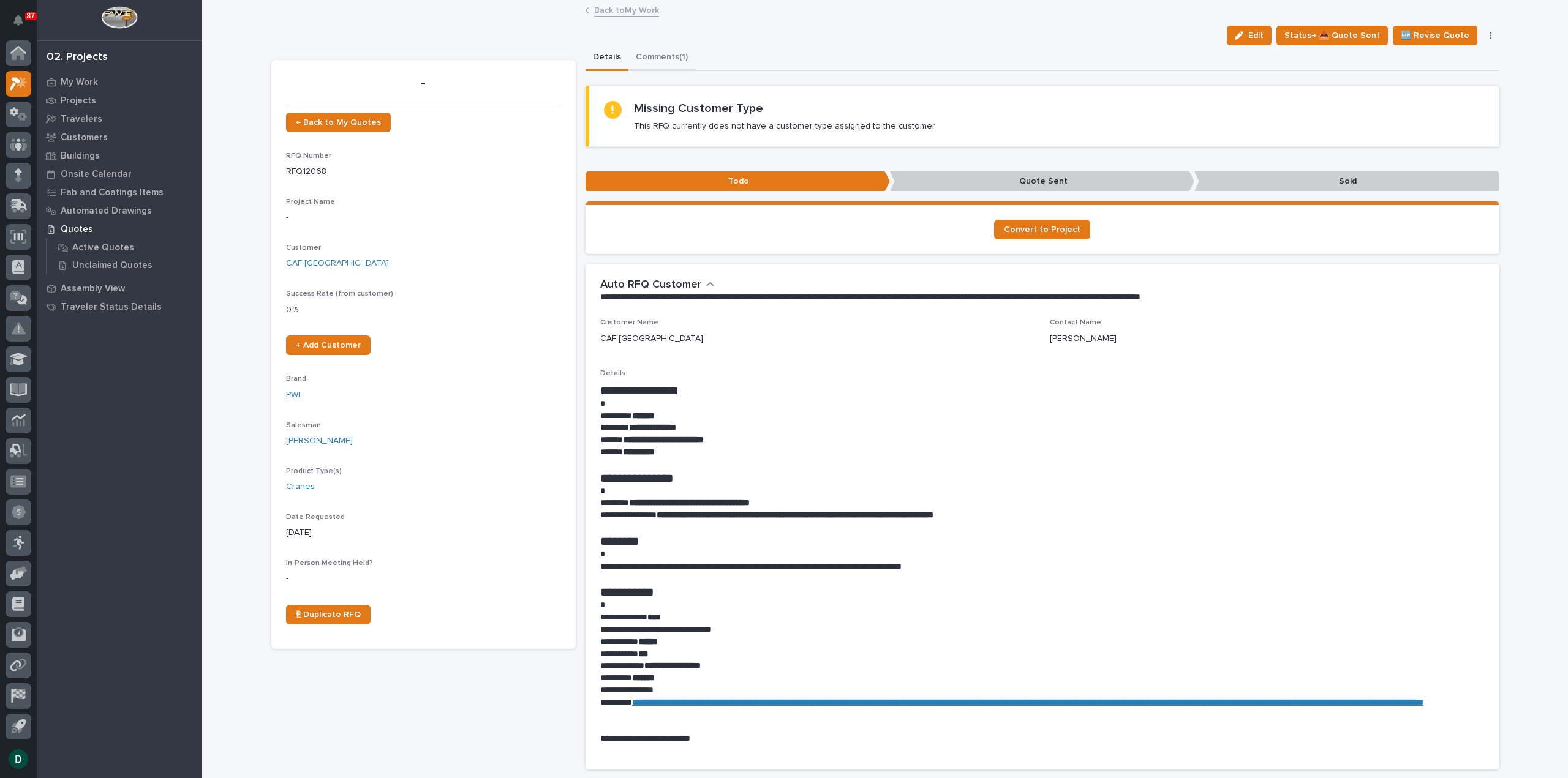
click at [680, 47] on button "Comments (1)" at bounding box center [661, 58] width 66 height 26
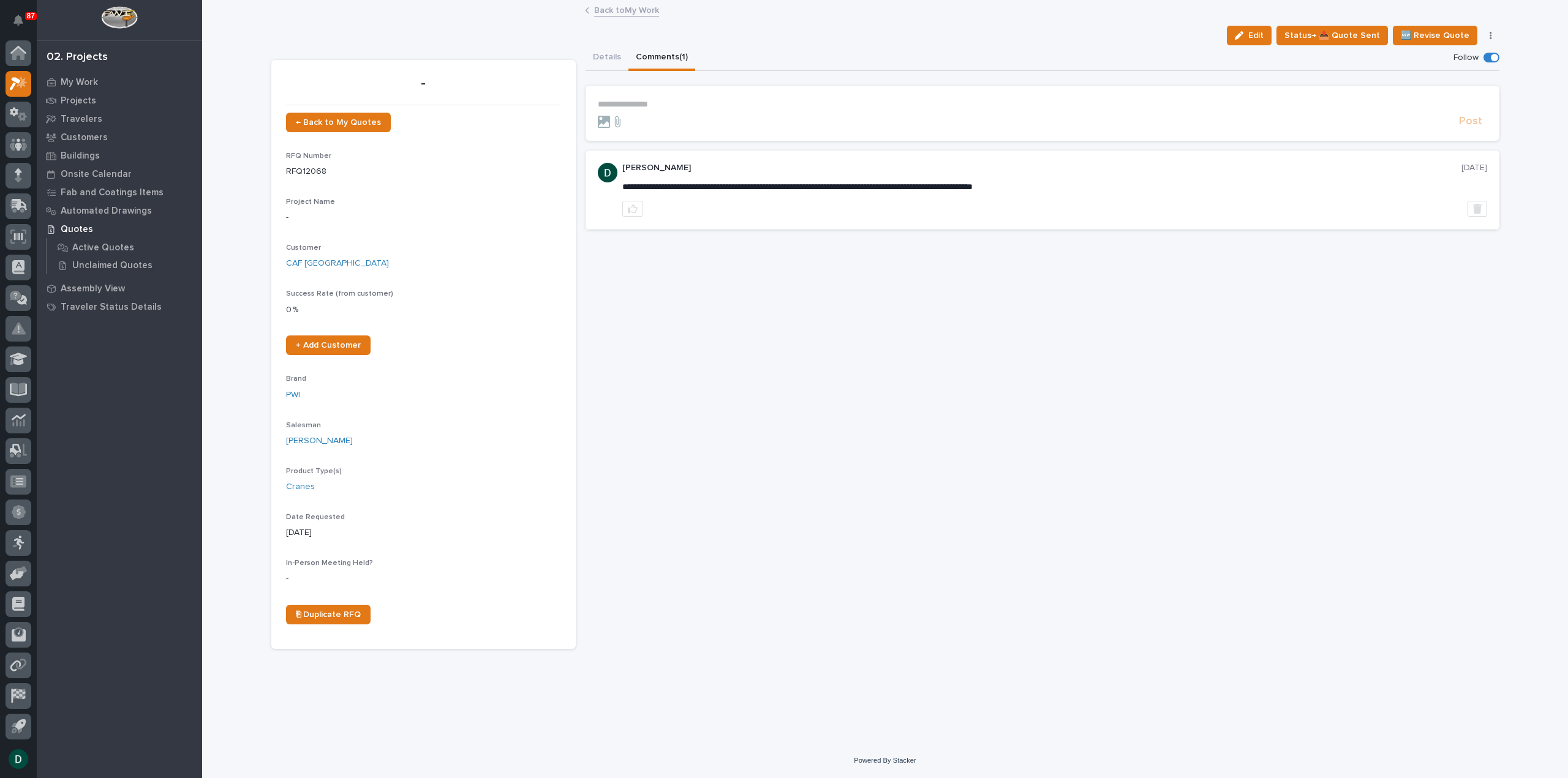
click at [682, 104] on p "**********" at bounding box center [1042, 104] width 889 height 11
click at [1466, 120] on span "Post" at bounding box center [1471, 125] width 24 height 14
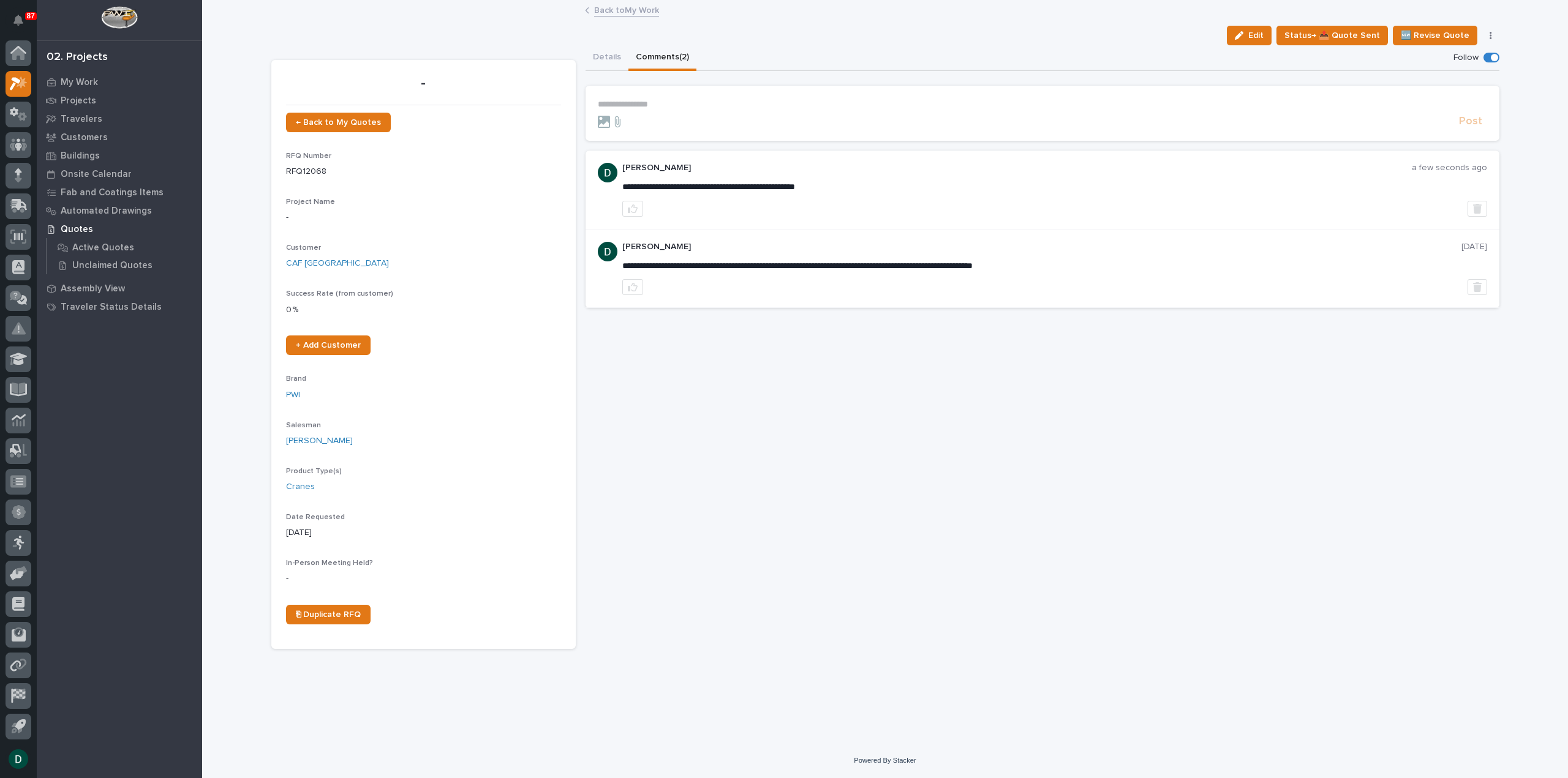
click at [635, 6] on link "Back to My Work" at bounding box center [627, 9] width 65 height 14
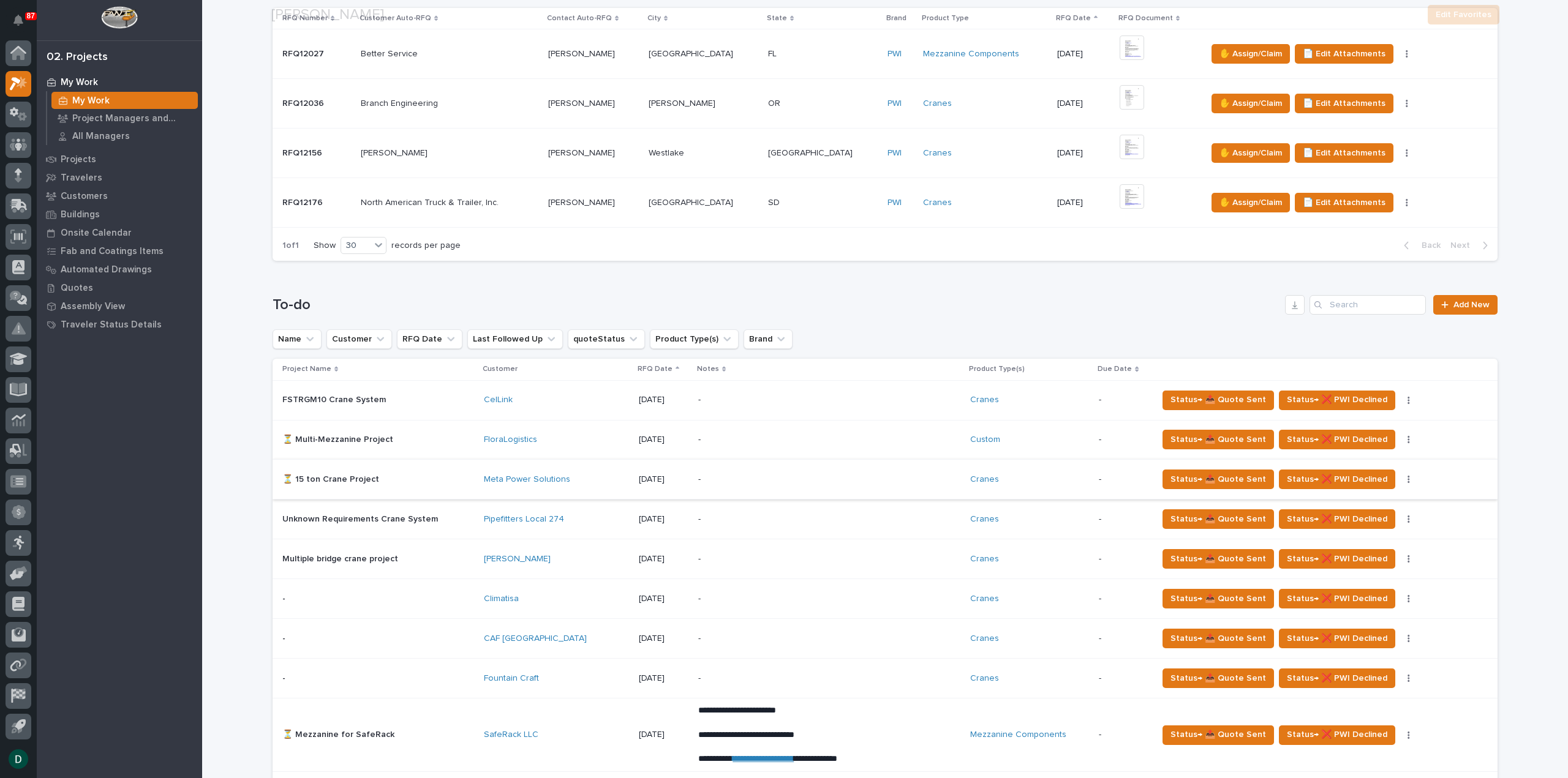
scroll to position [429, 0]
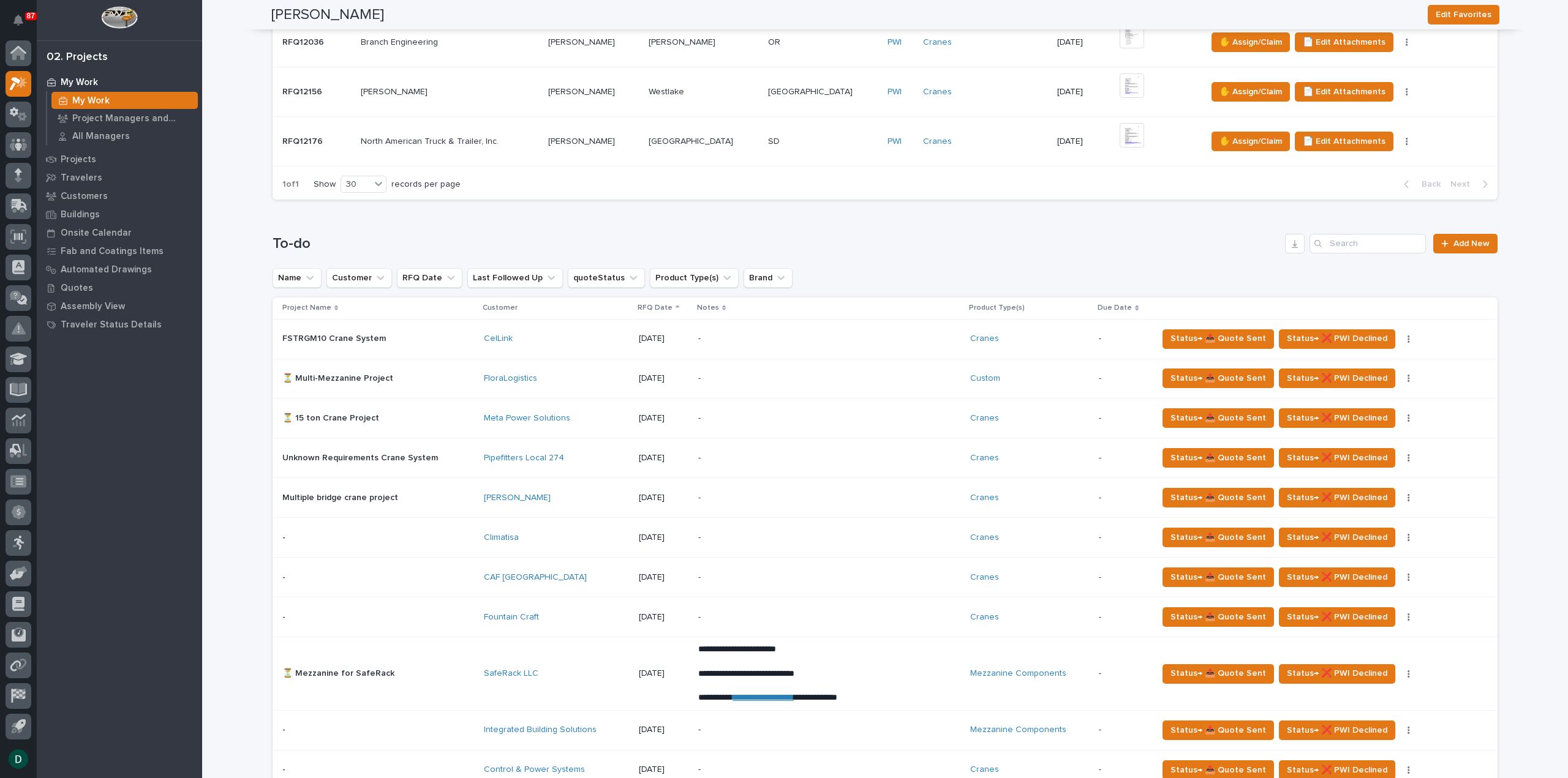
click at [433, 335] on p at bounding box center [378, 339] width 192 height 11
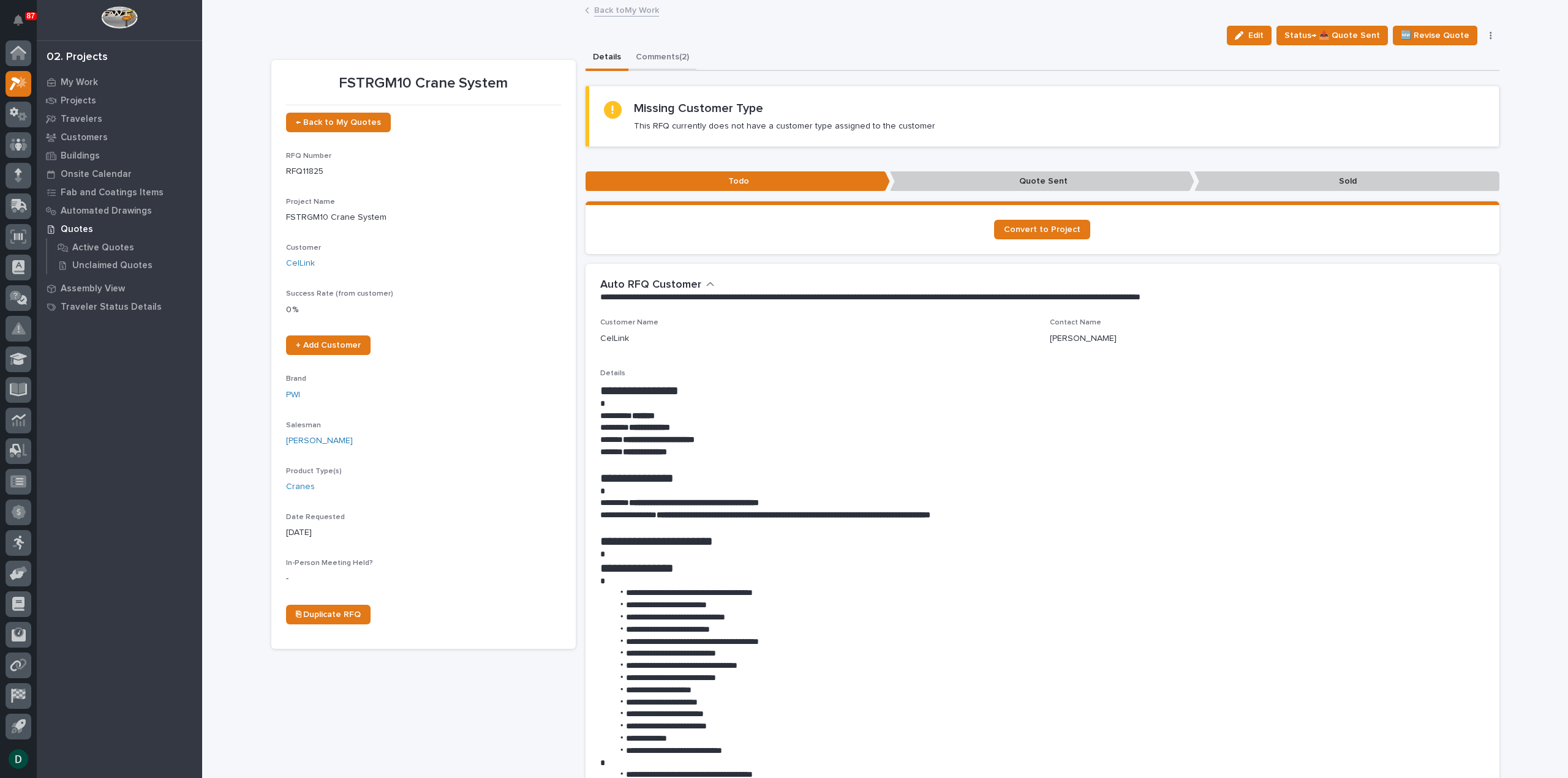
click at [674, 57] on button "Comments (2)" at bounding box center [662, 58] width 68 height 26
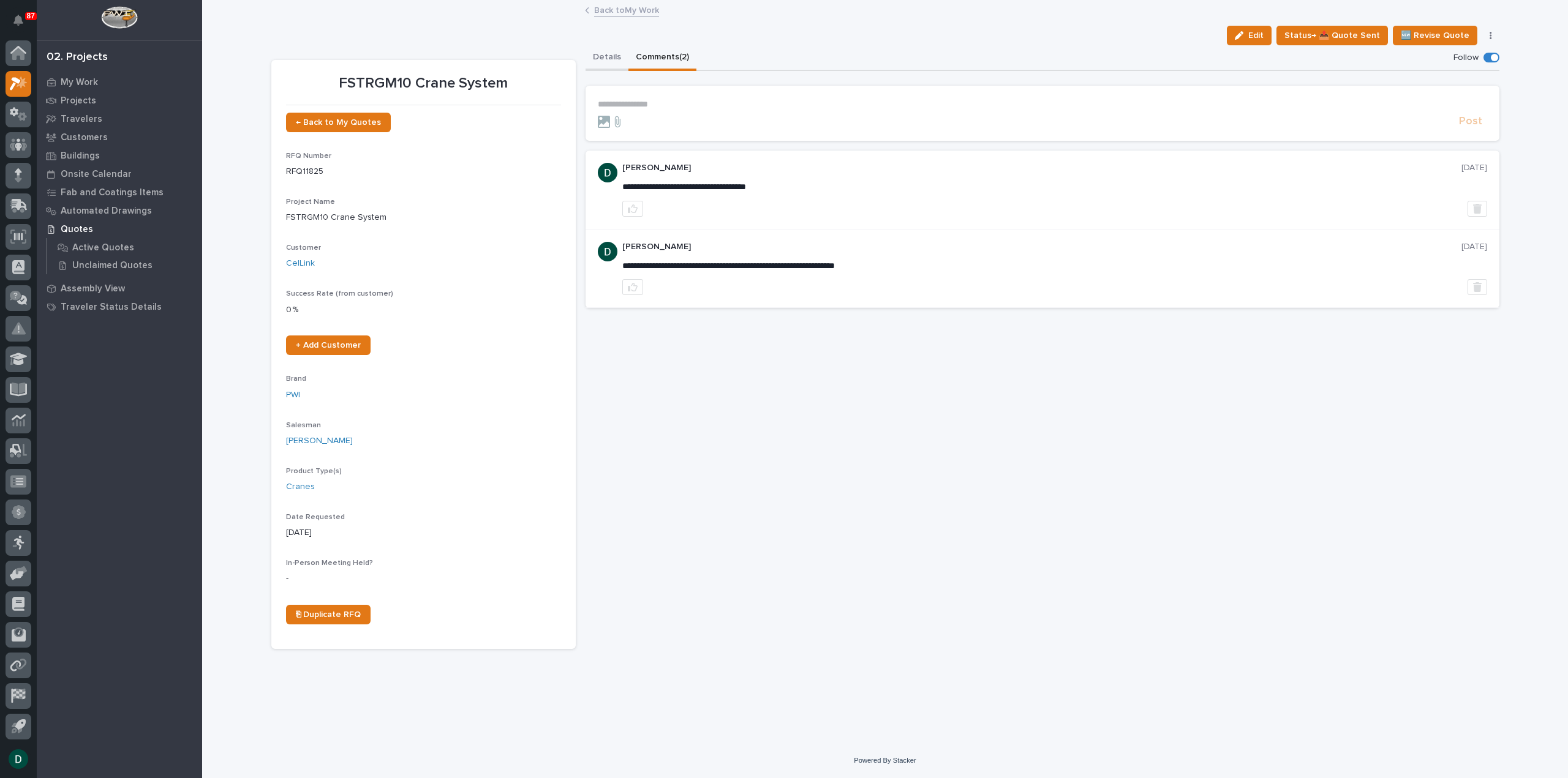
click at [600, 55] on button "Details" at bounding box center [606, 58] width 43 height 26
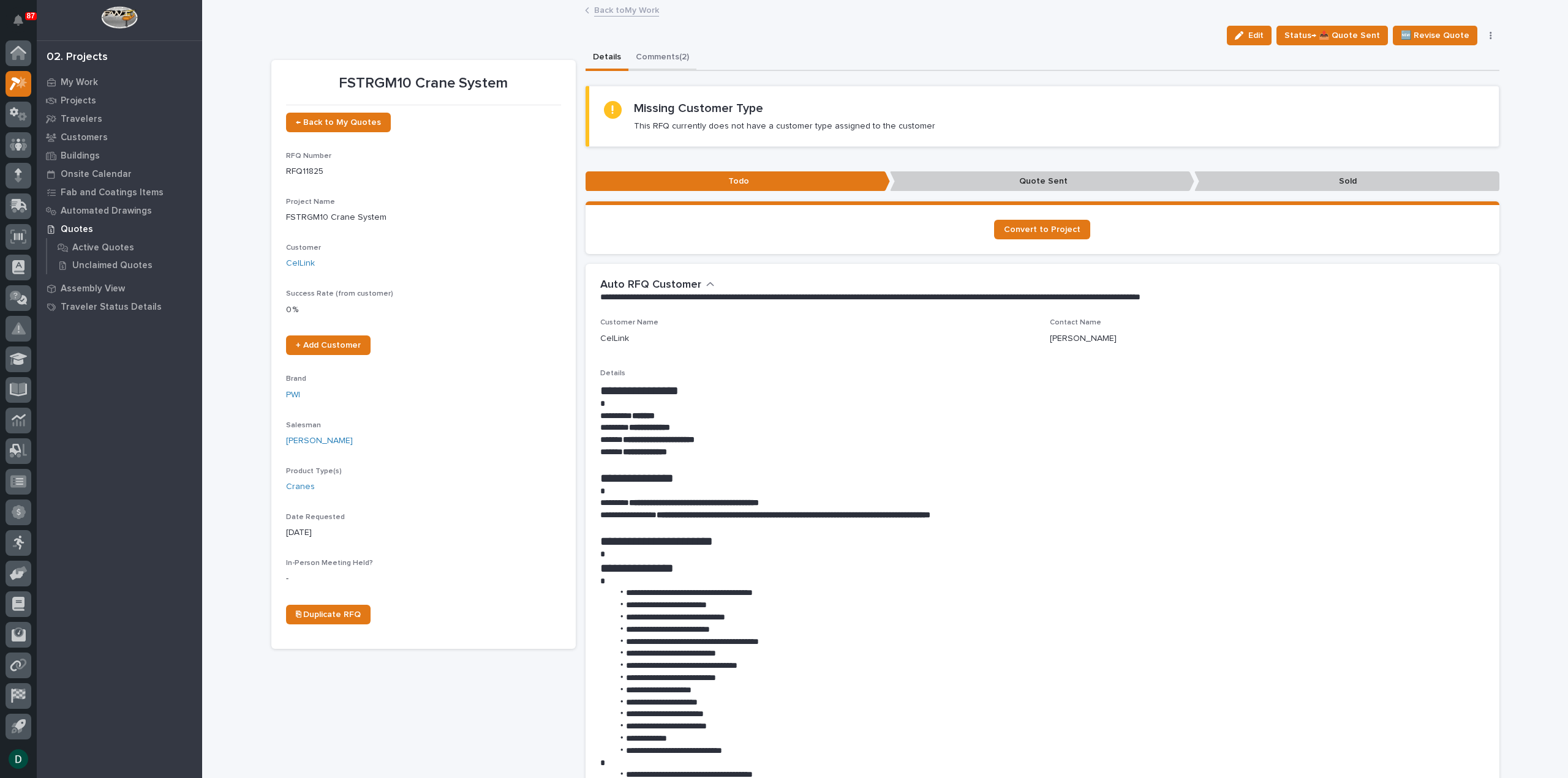
click at [662, 57] on button "Comments (2)" at bounding box center [662, 58] width 68 height 26
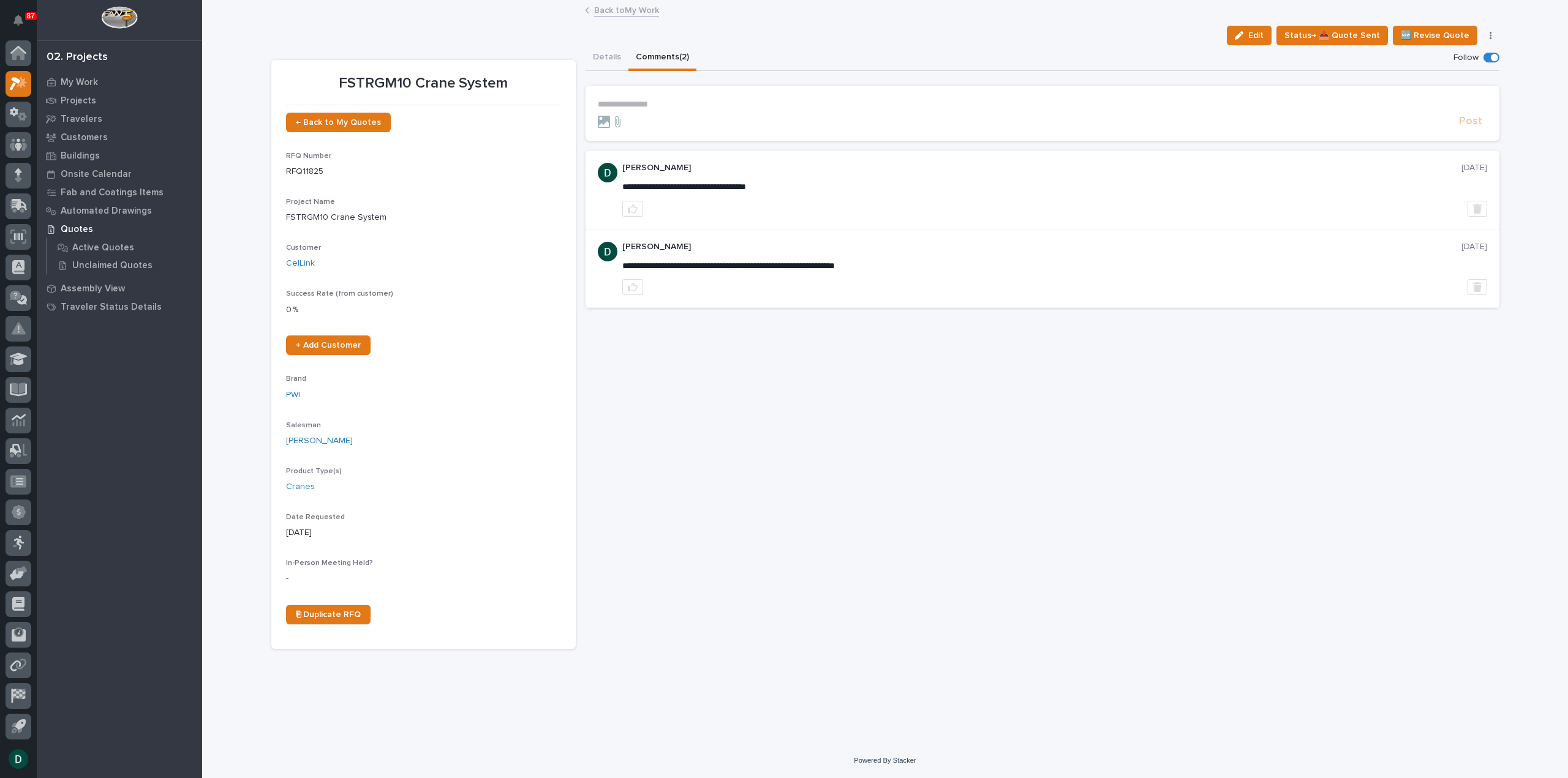
click at [675, 105] on p "**********" at bounding box center [1042, 104] width 889 height 11
click at [1460, 121] on span "Post" at bounding box center [1471, 125] width 24 height 14
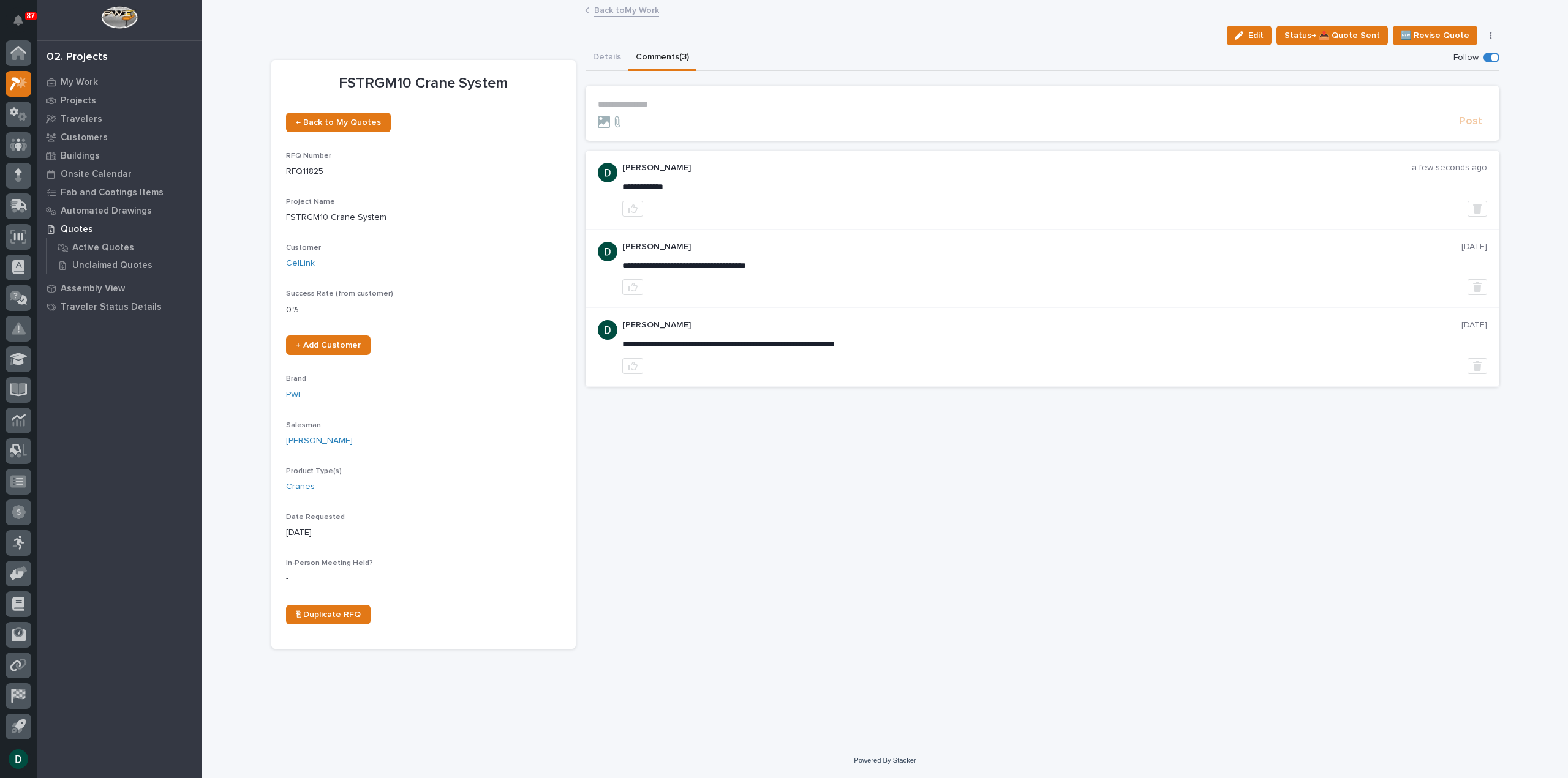
click at [634, 12] on link "Back to My Work" at bounding box center [627, 9] width 65 height 14
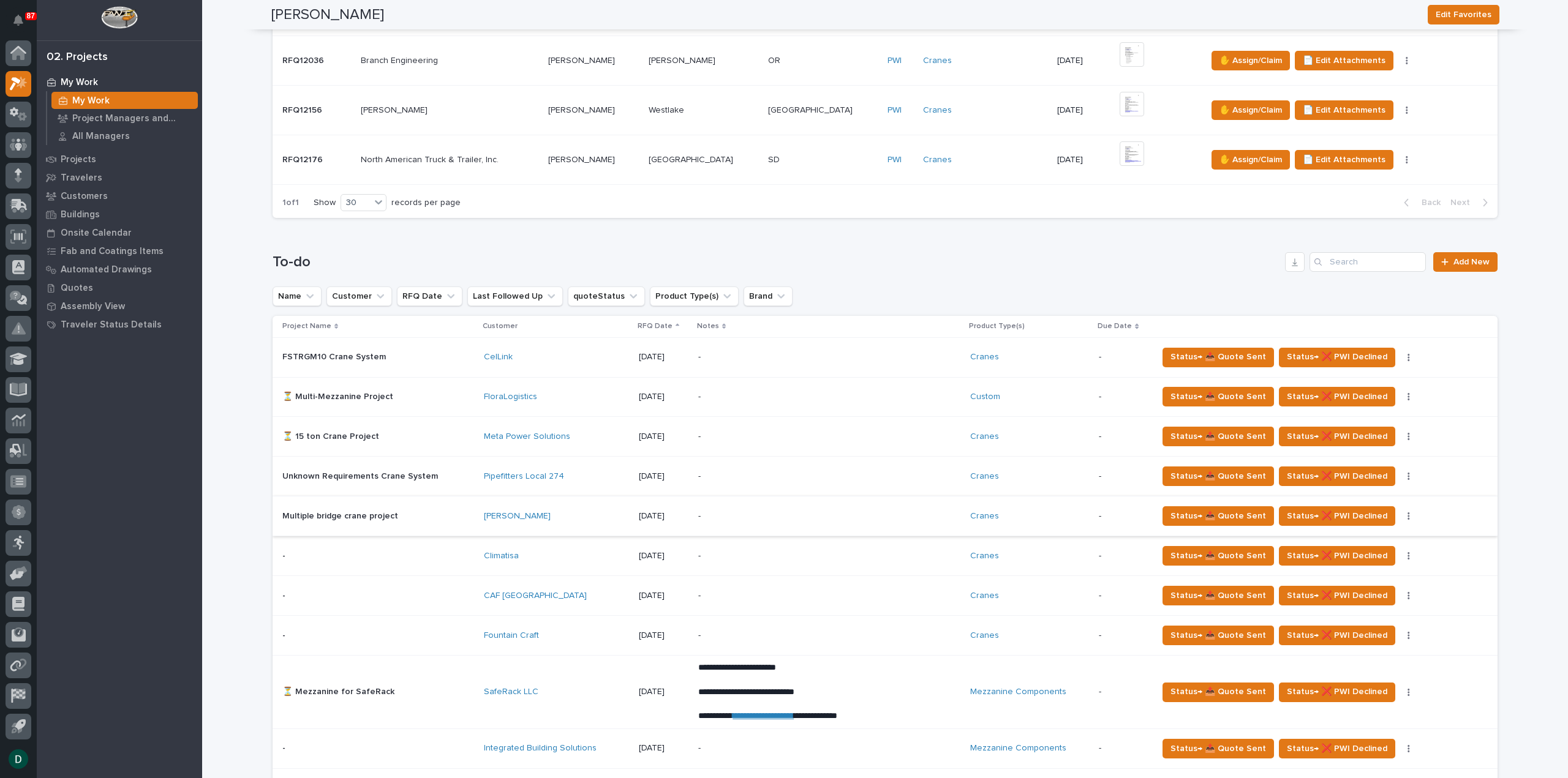
scroll to position [429, 0]
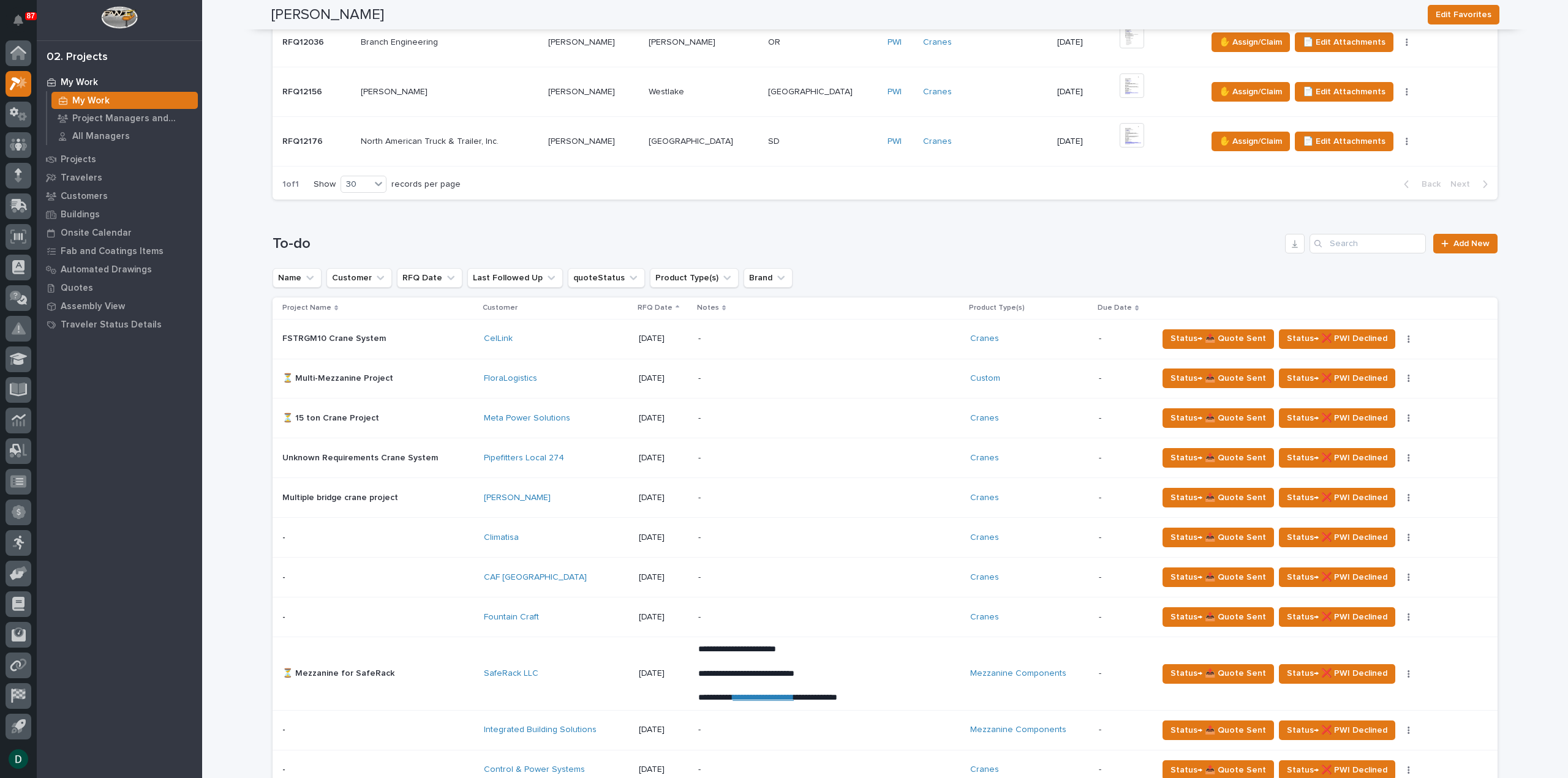
click at [459, 380] on p at bounding box center [378, 378] width 192 height 11
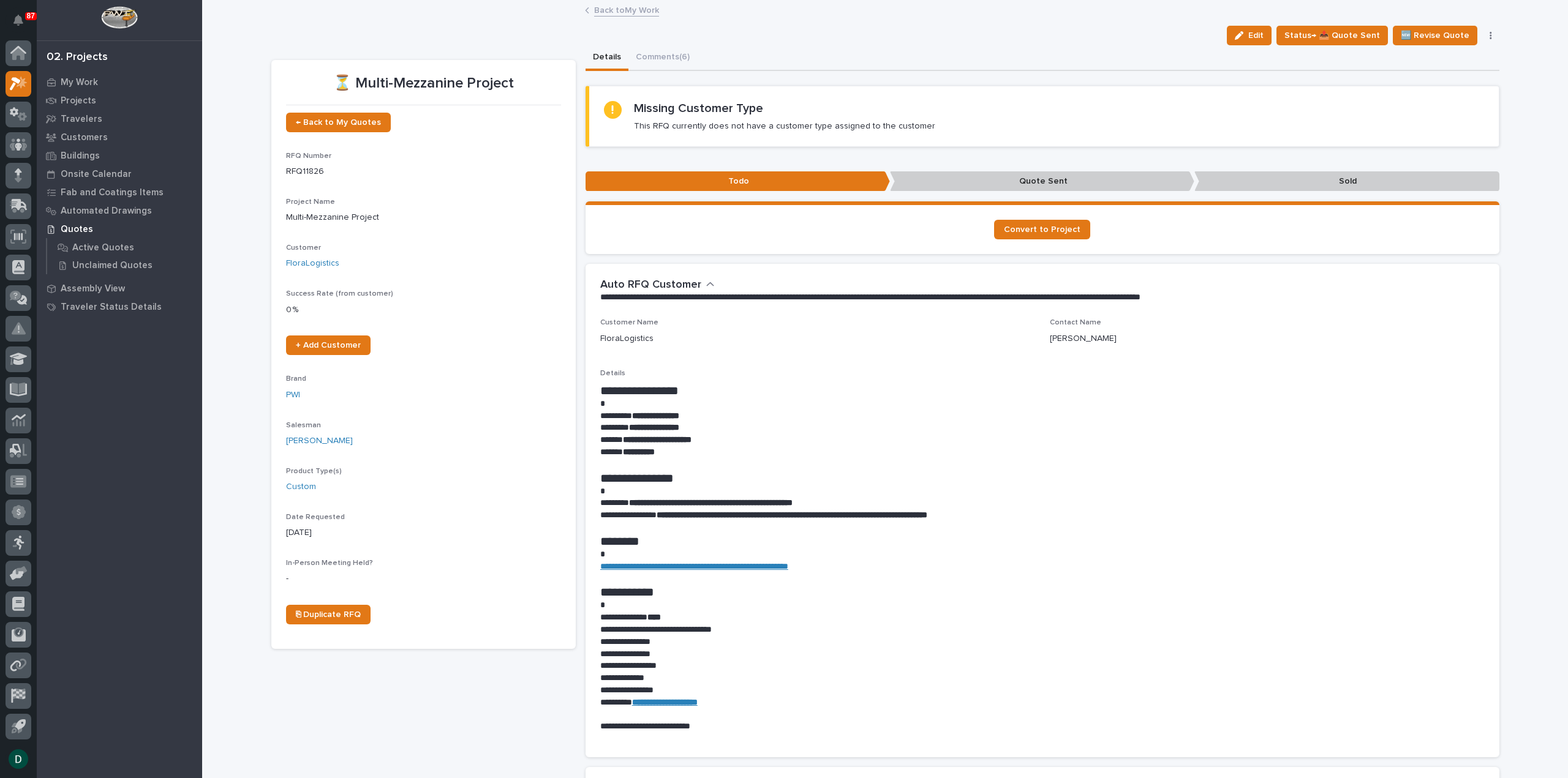
click at [907, 414] on p "**********" at bounding box center [1041, 417] width 884 height 12
click at [643, 9] on link "Back to My Work" at bounding box center [627, 9] width 65 height 14
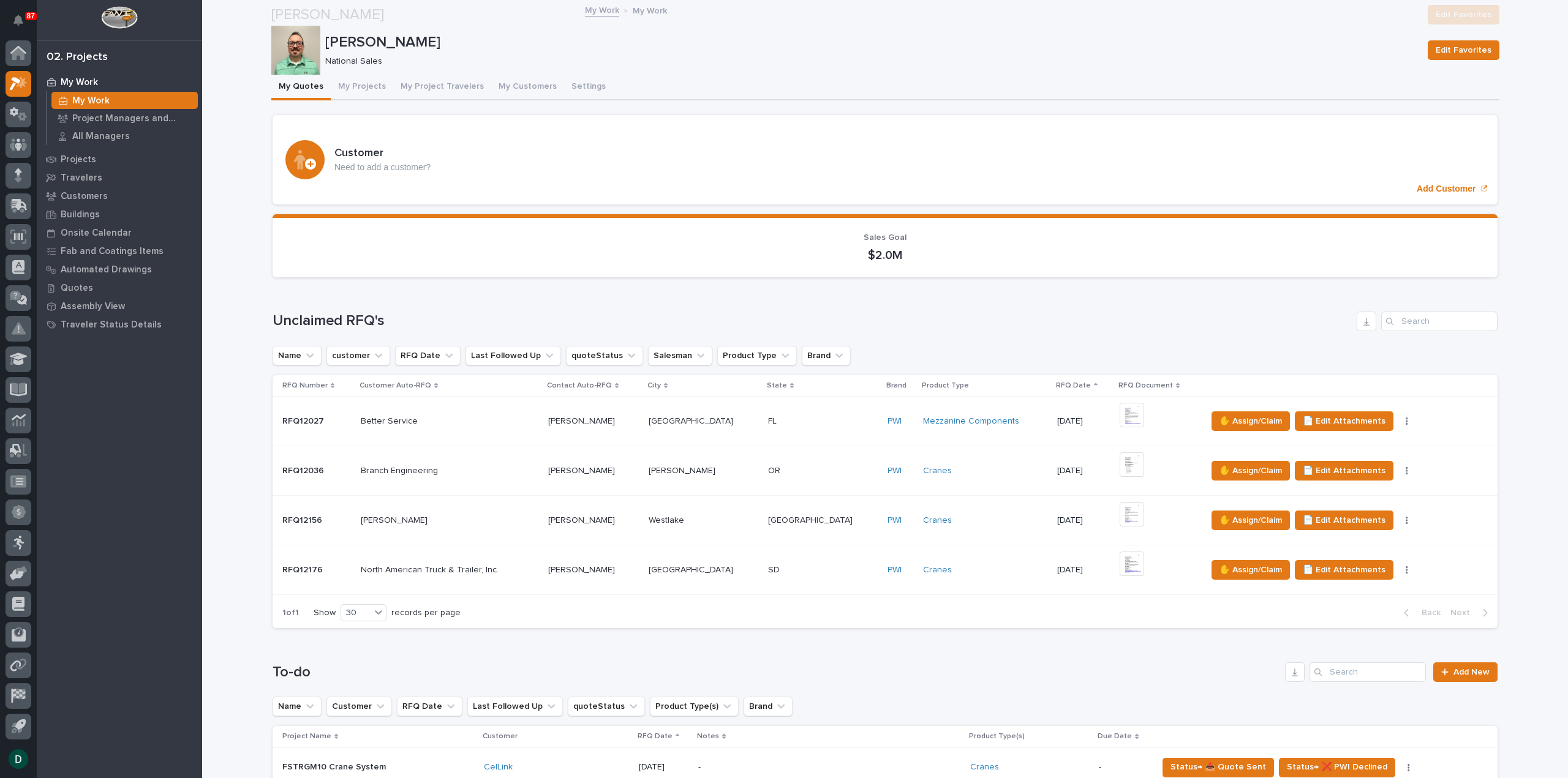
scroll to position [429, 0]
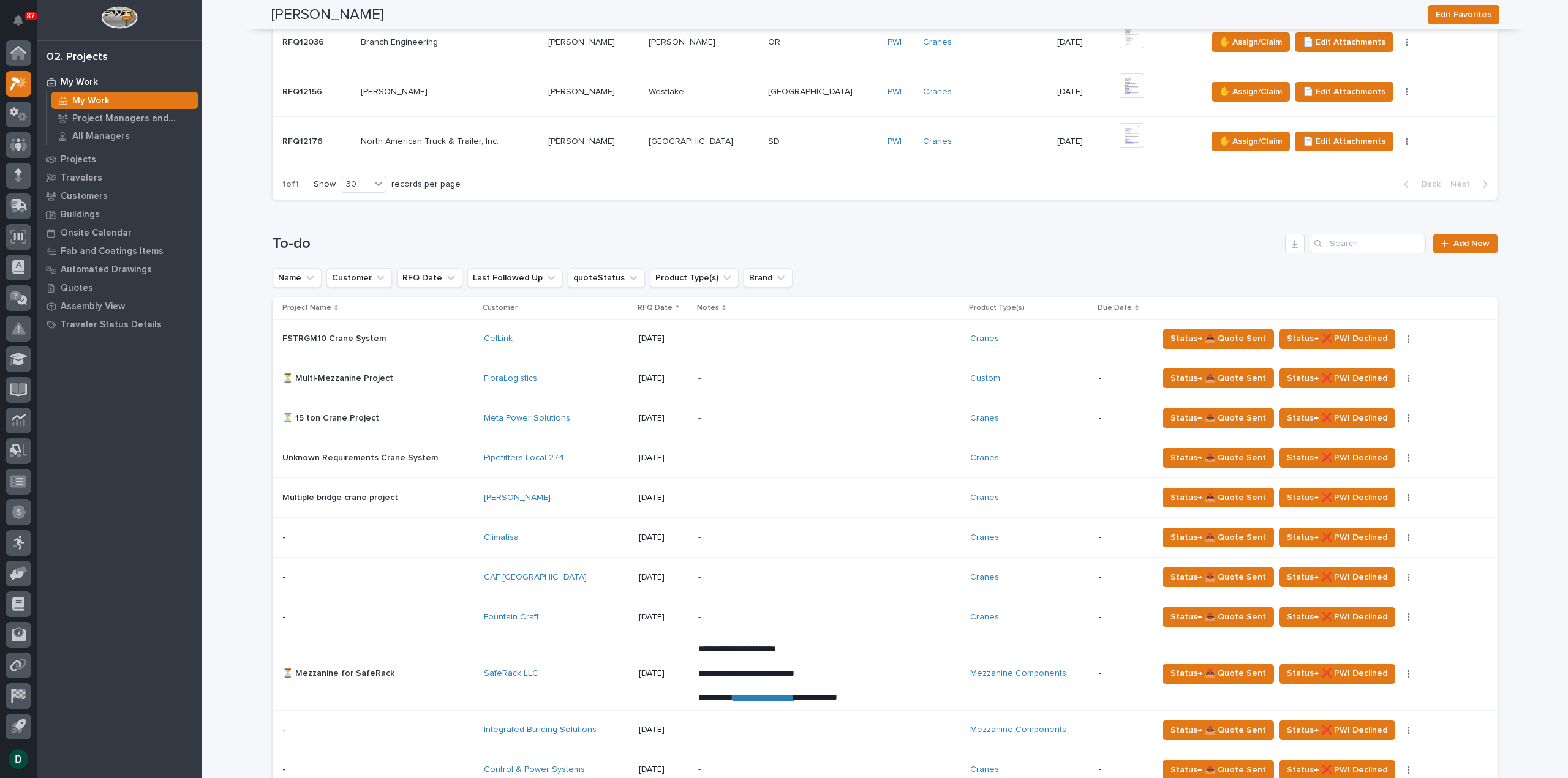
click at [458, 375] on p at bounding box center [378, 378] width 192 height 11
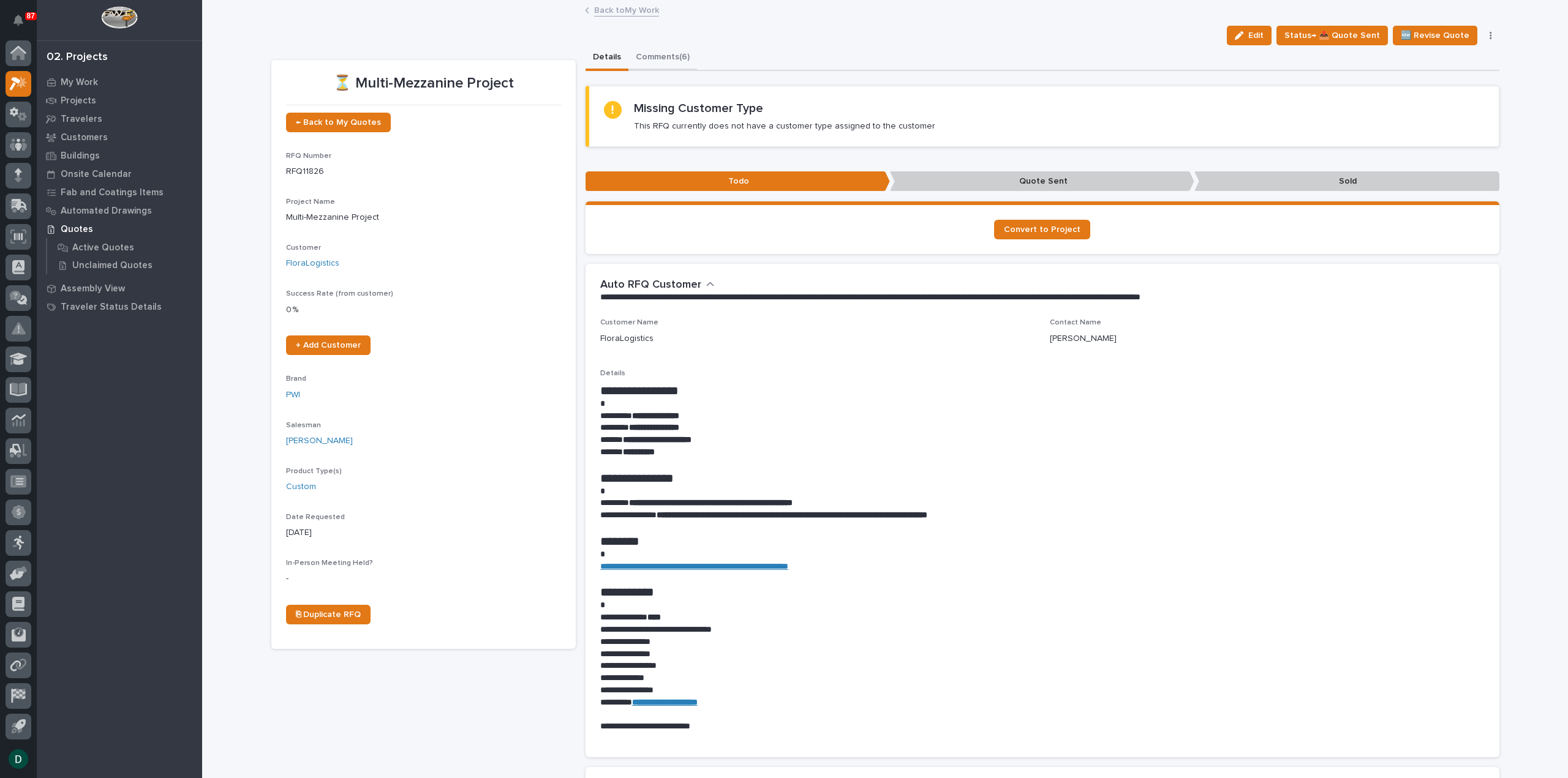
click at [677, 52] on button "Comments (6)" at bounding box center [662, 58] width 68 height 26
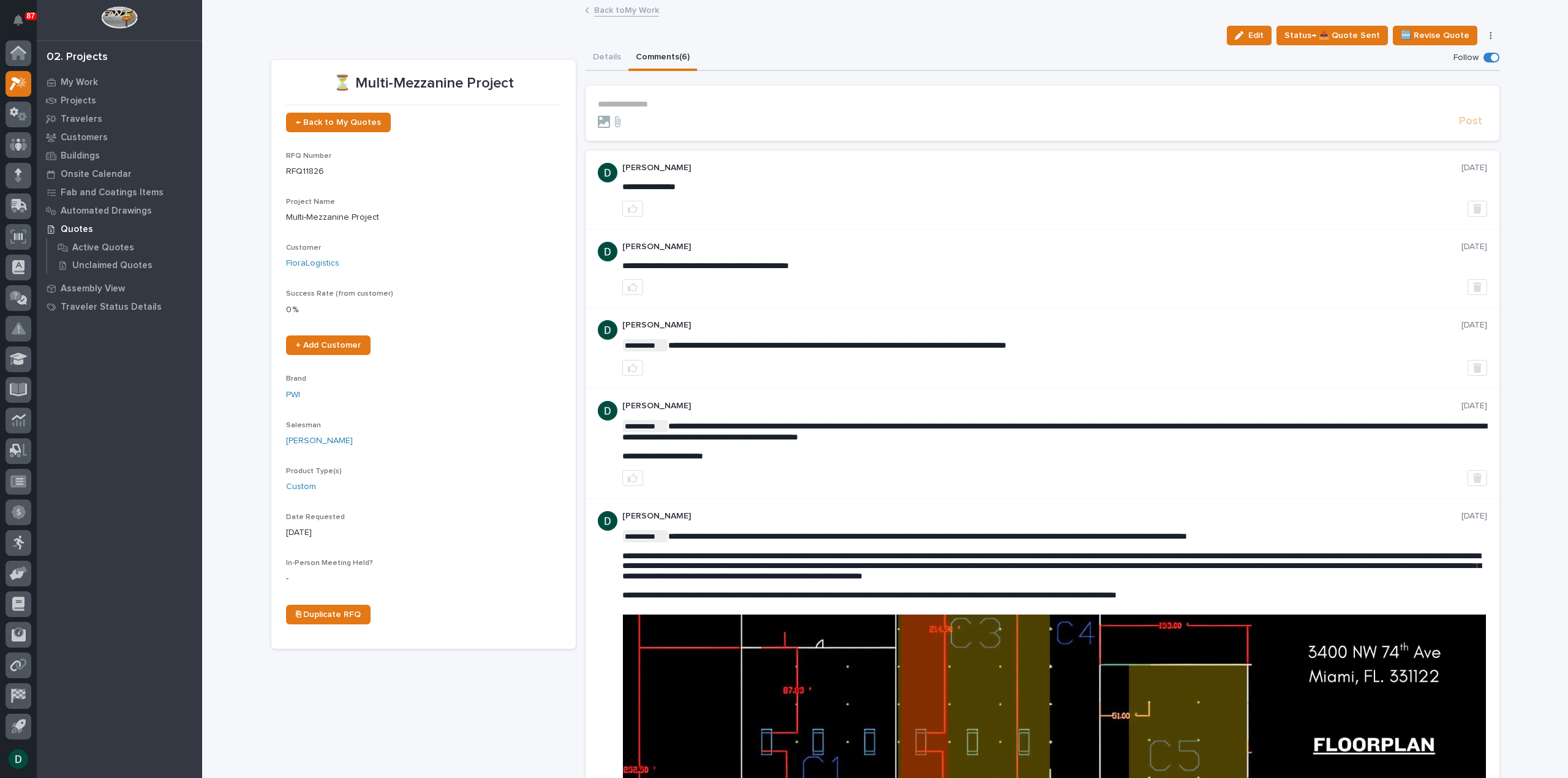
click at [727, 100] on p "**********" at bounding box center [1042, 104] width 889 height 11
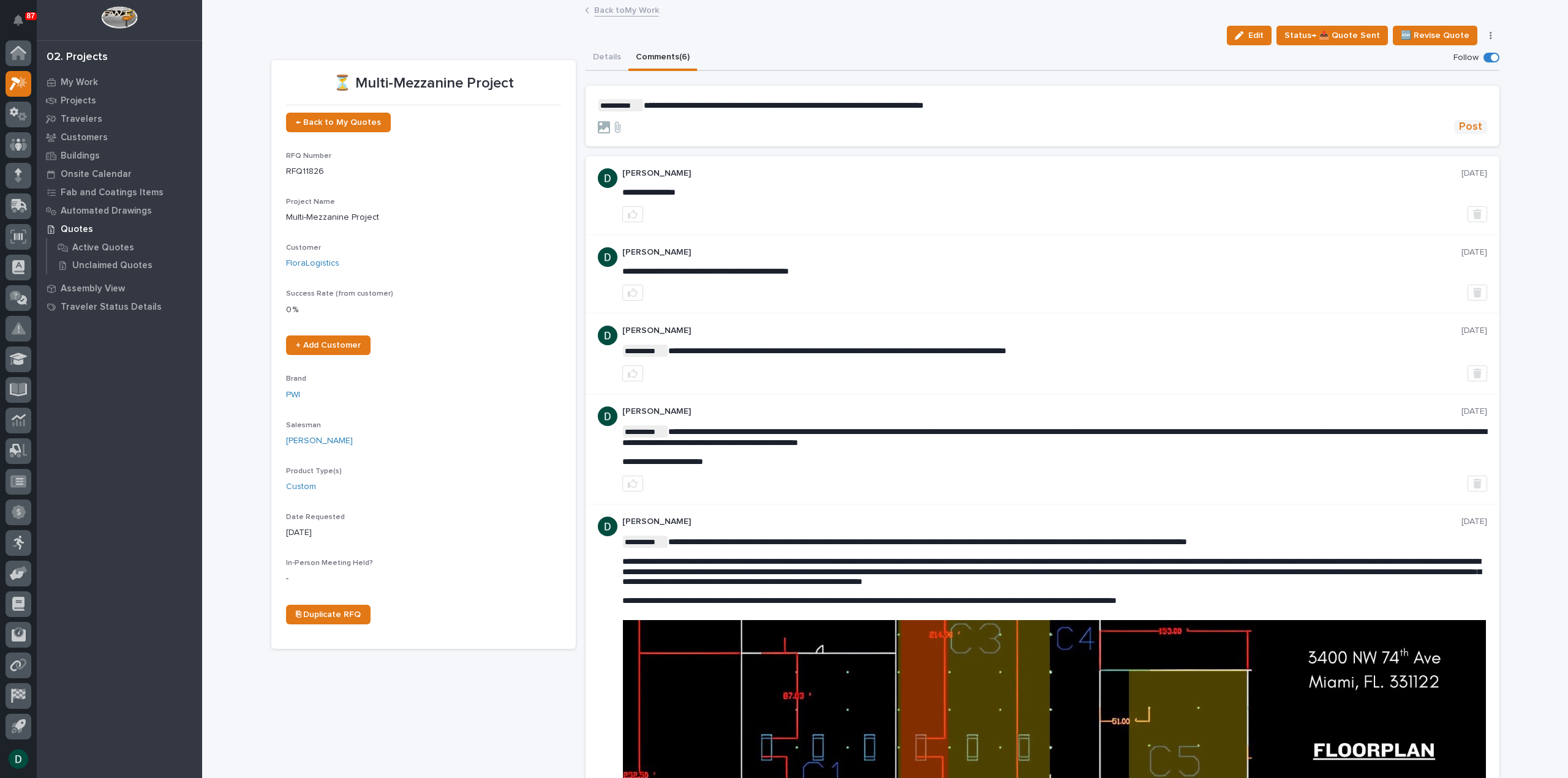
drag, startPoint x: 1469, startPoint y: 126, endPoint x: 1472, endPoint y: 120, distance: 6.7
click at [1472, 123] on span "Post" at bounding box center [1471, 127] width 24 height 14
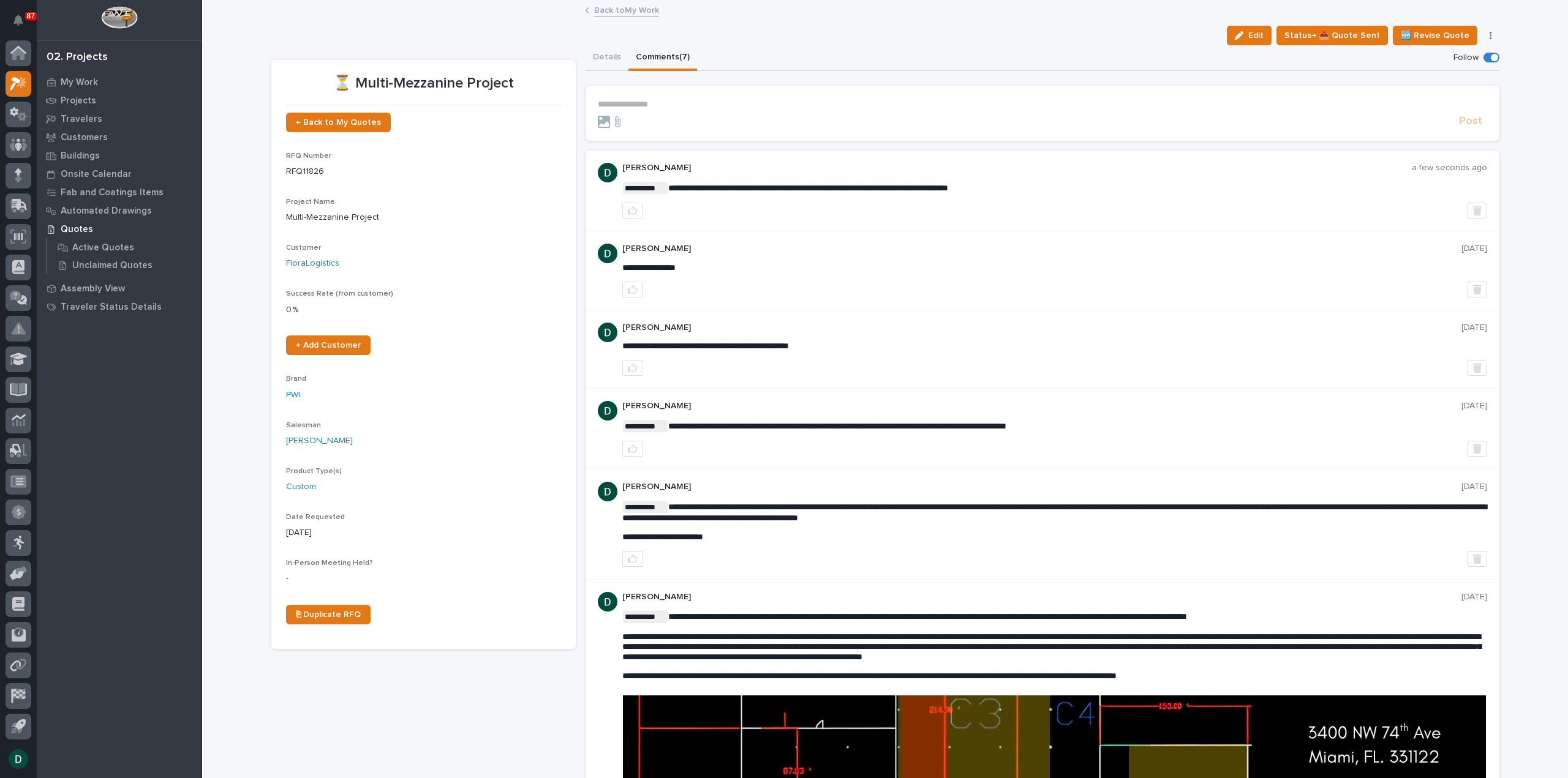
click at [643, 11] on link "Back to My Work" at bounding box center [627, 9] width 65 height 14
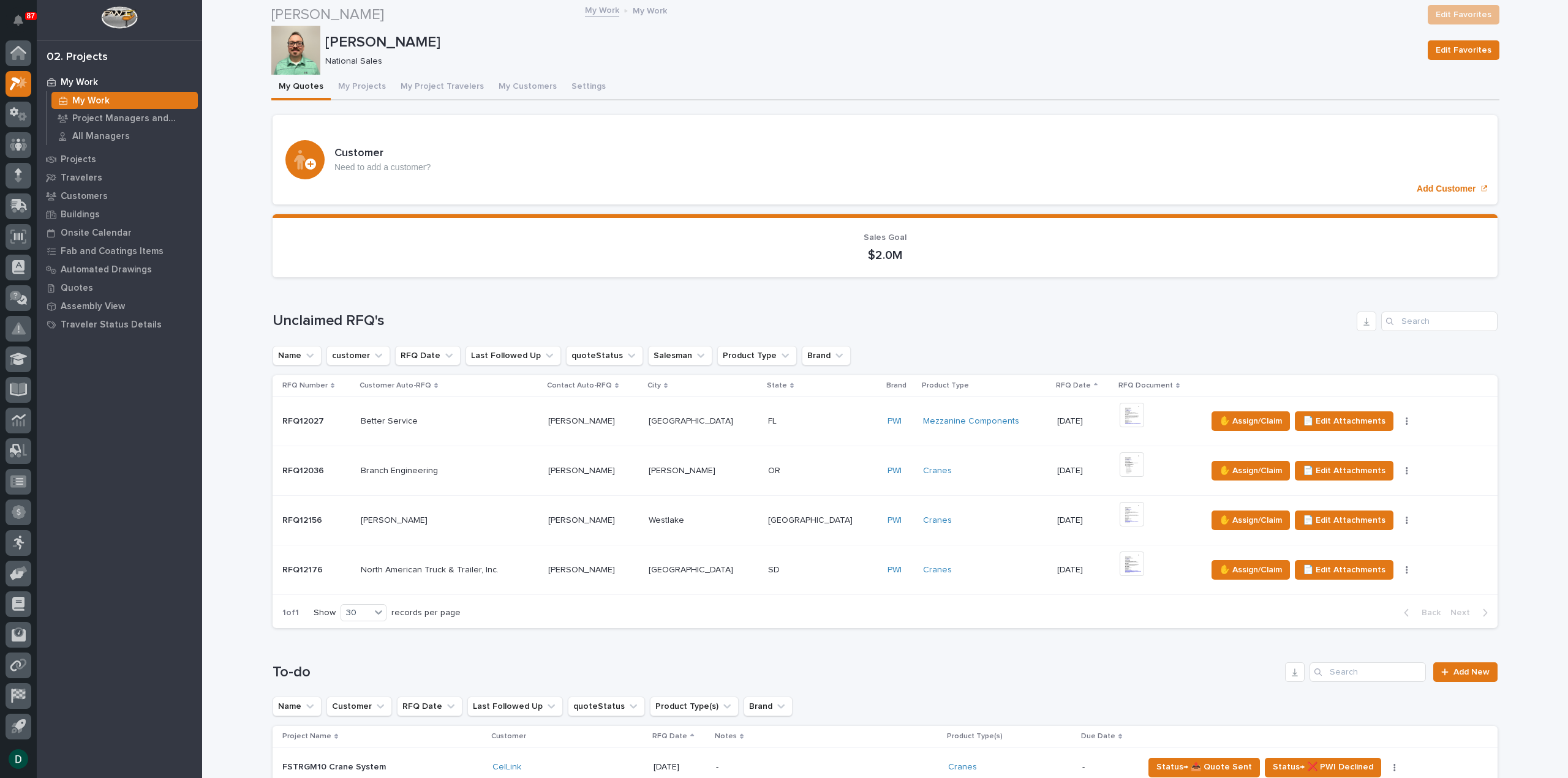
scroll to position [429, 0]
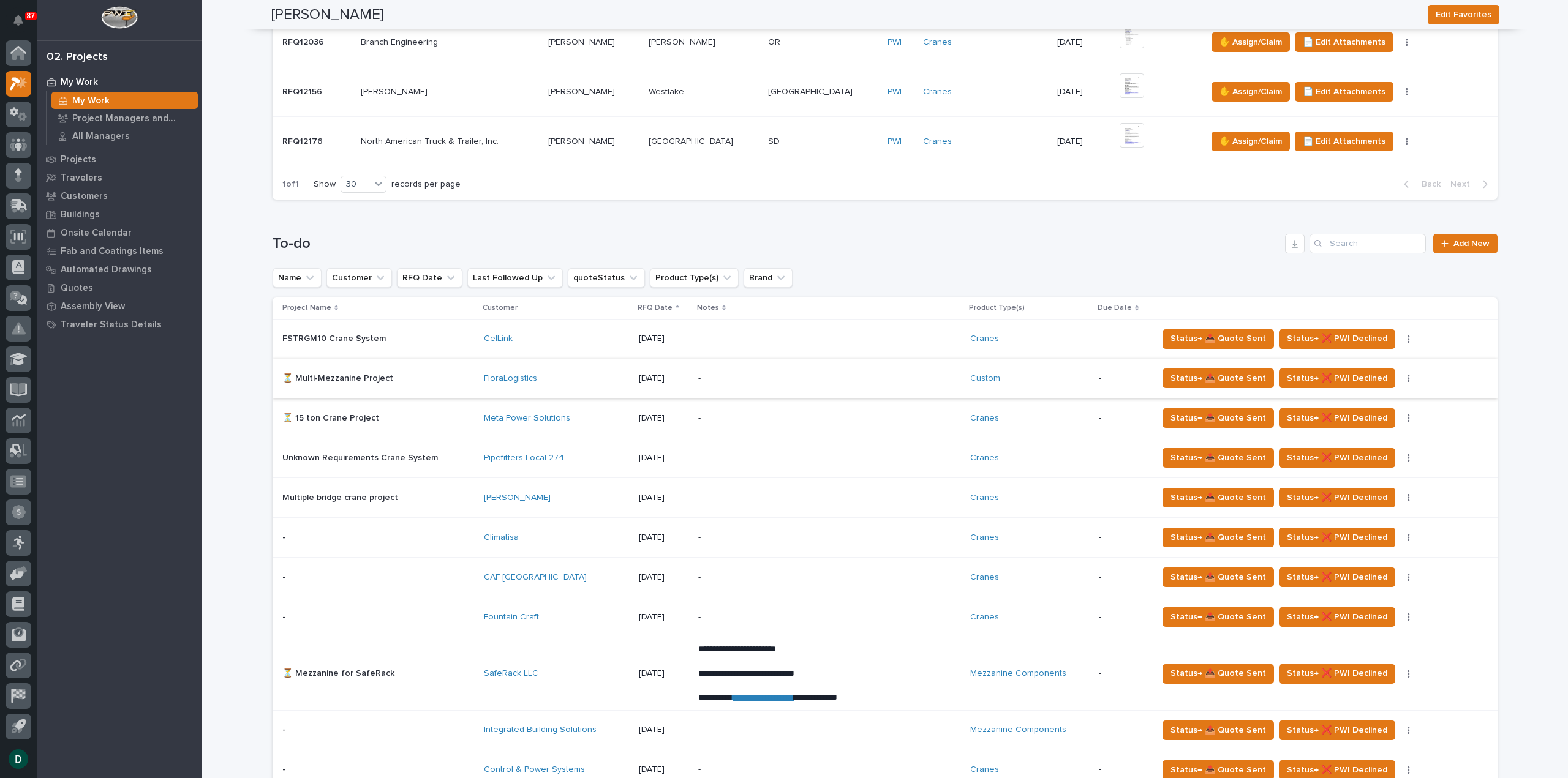
click at [1400, 380] on button "button" at bounding box center [1408, 378] width 17 height 9
click at [1362, 436] on span "Status→ ⏳ Inactive" at bounding box center [1353, 441] width 74 height 15
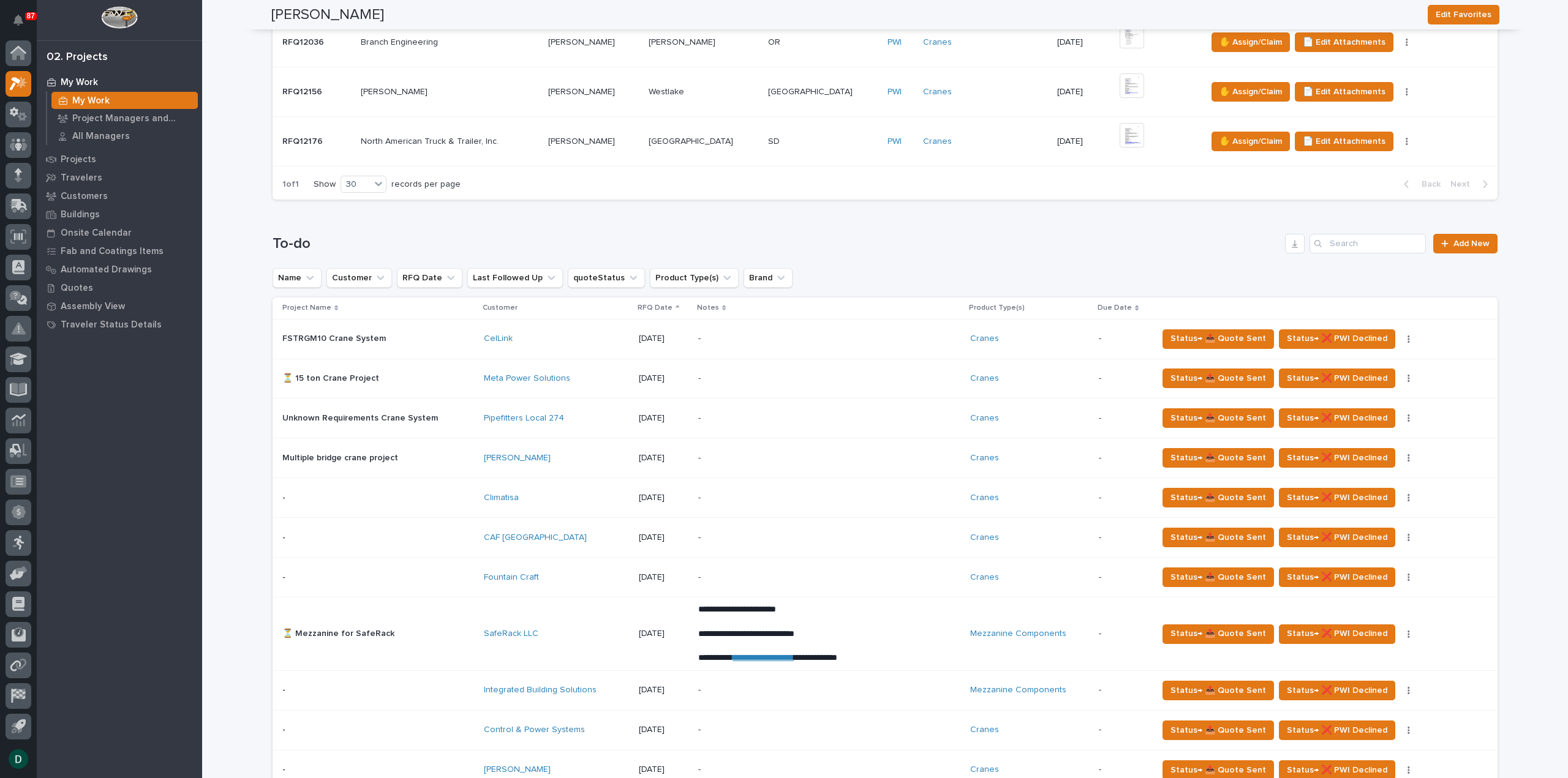
click at [463, 576] on p at bounding box center [378, 577] width 192 height 11
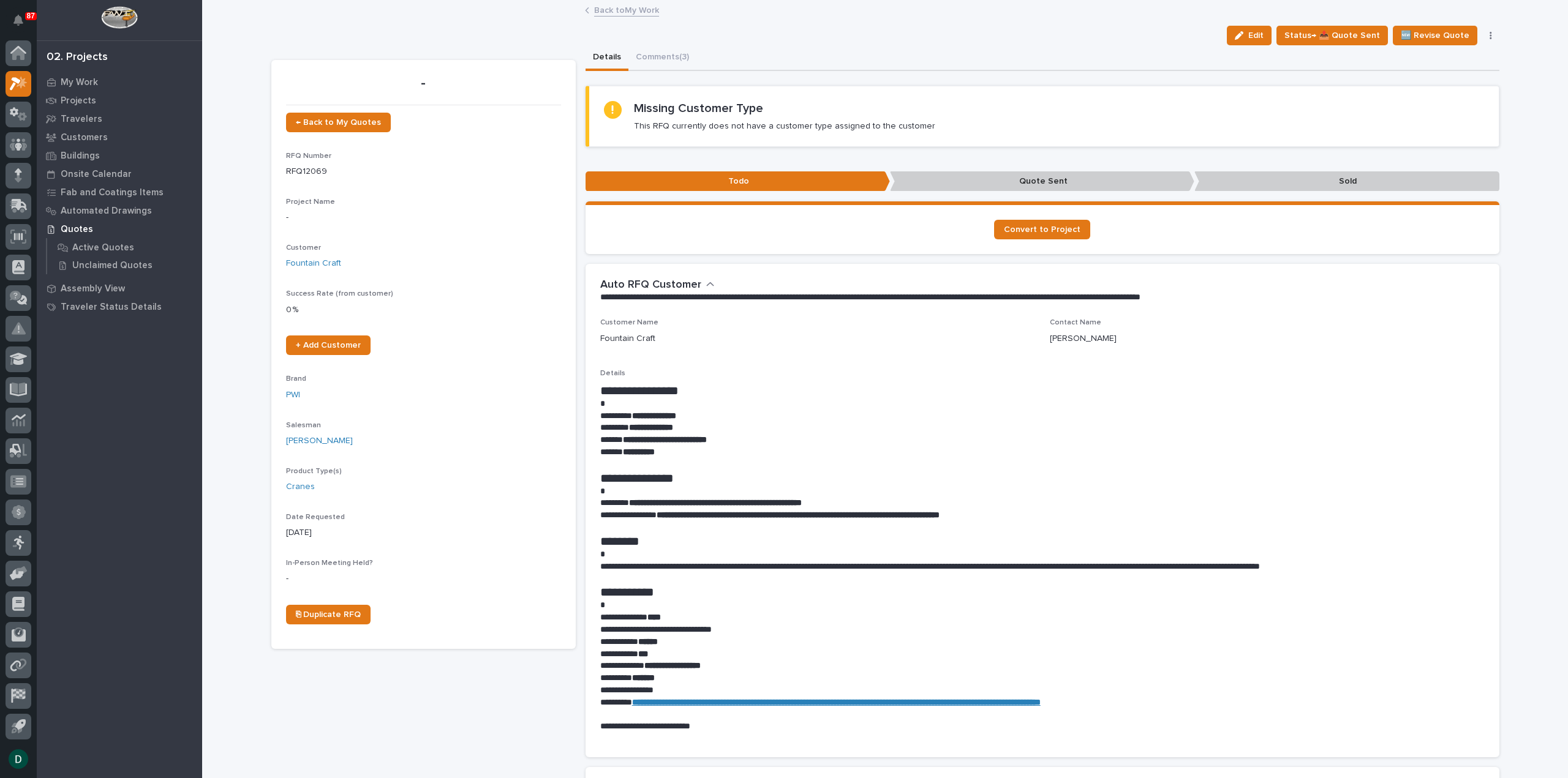
click at [659, 53] on button "Comments (3)" at bounding box center [662, 58] width 68 height 26
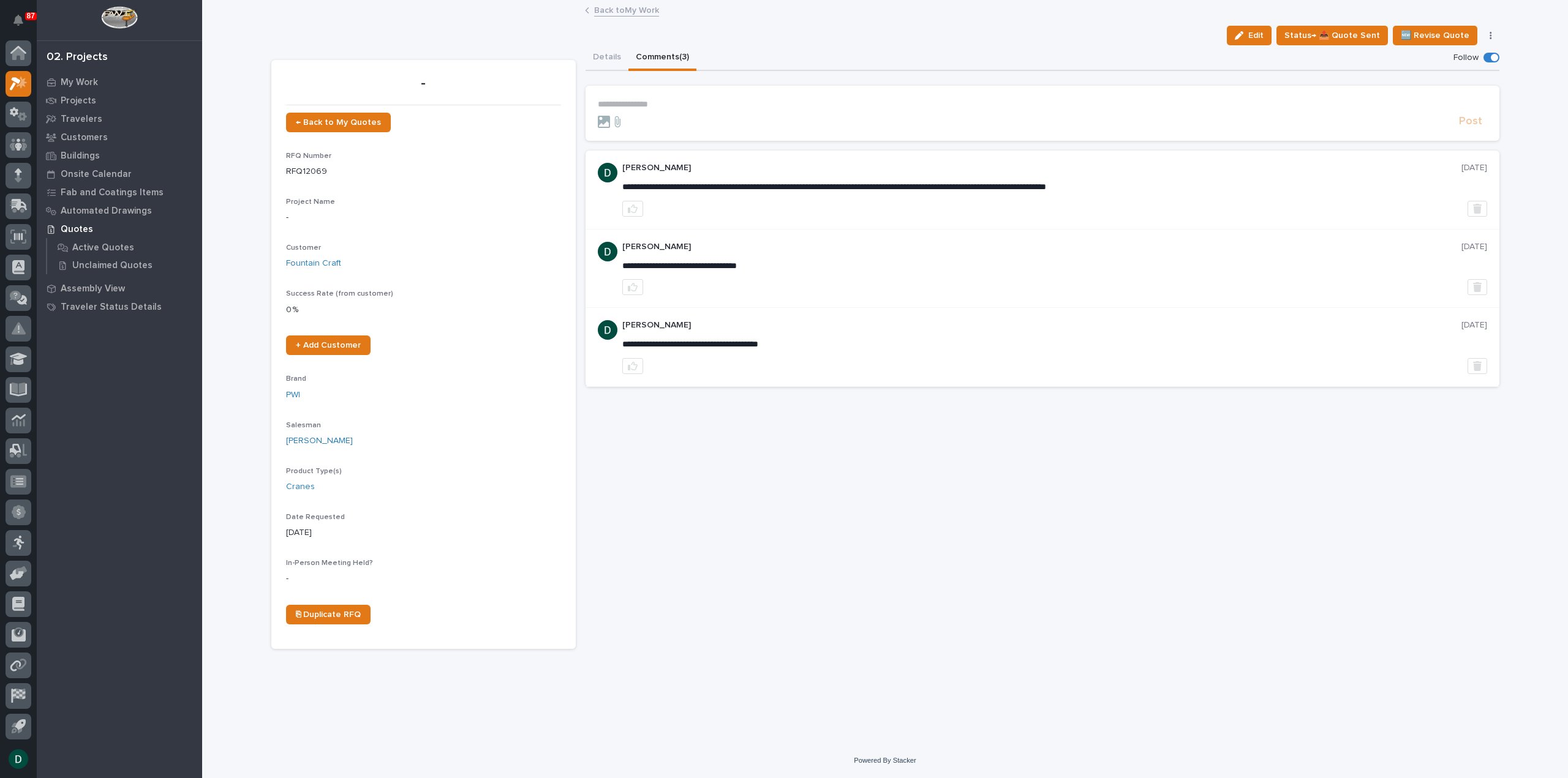
click at [680, 104] on p "**********" at bounding box center [1042, 104] width 889 height 11
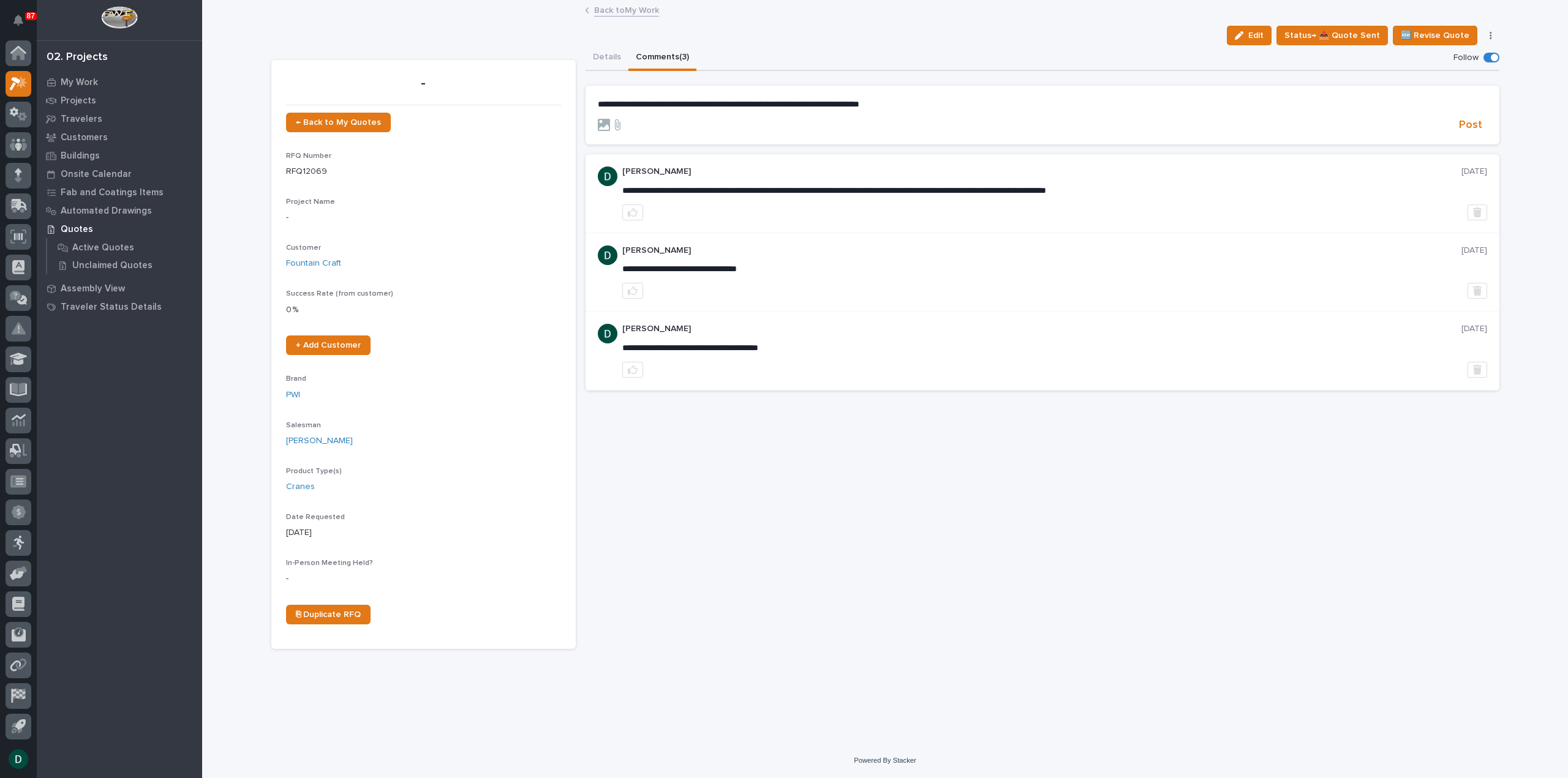
drag, startPoint x: 1467, startPoint y: 125, endPoint x: 1213, endPoint y: 139, distance: 254.4
click at [1469, 125] on span "Post" at bounding box center [1471, 125] width 24 height 14
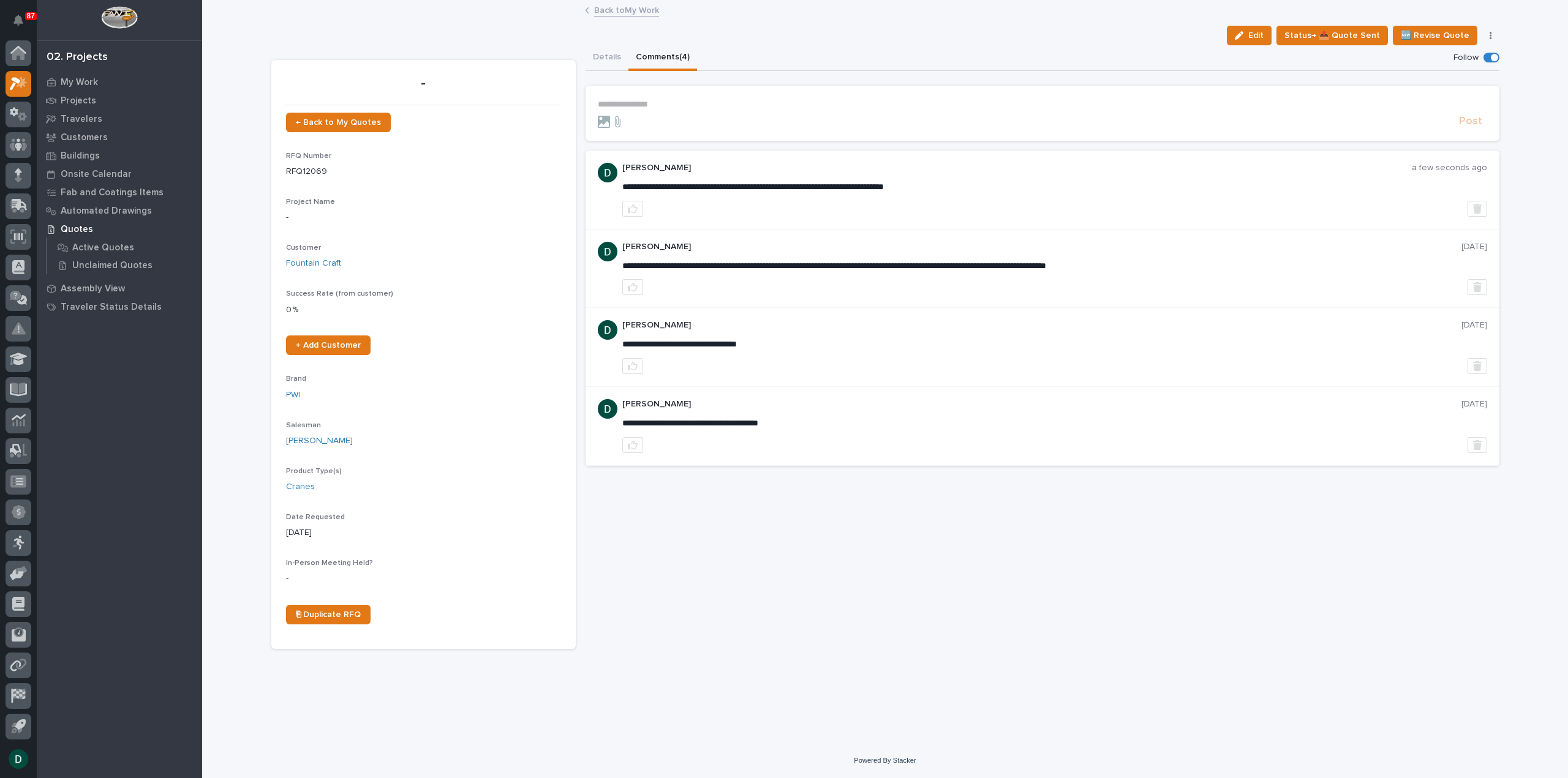
click at [631, 12] on link "Back to My Work" at bounding box center [627, 9] width 65 height 14
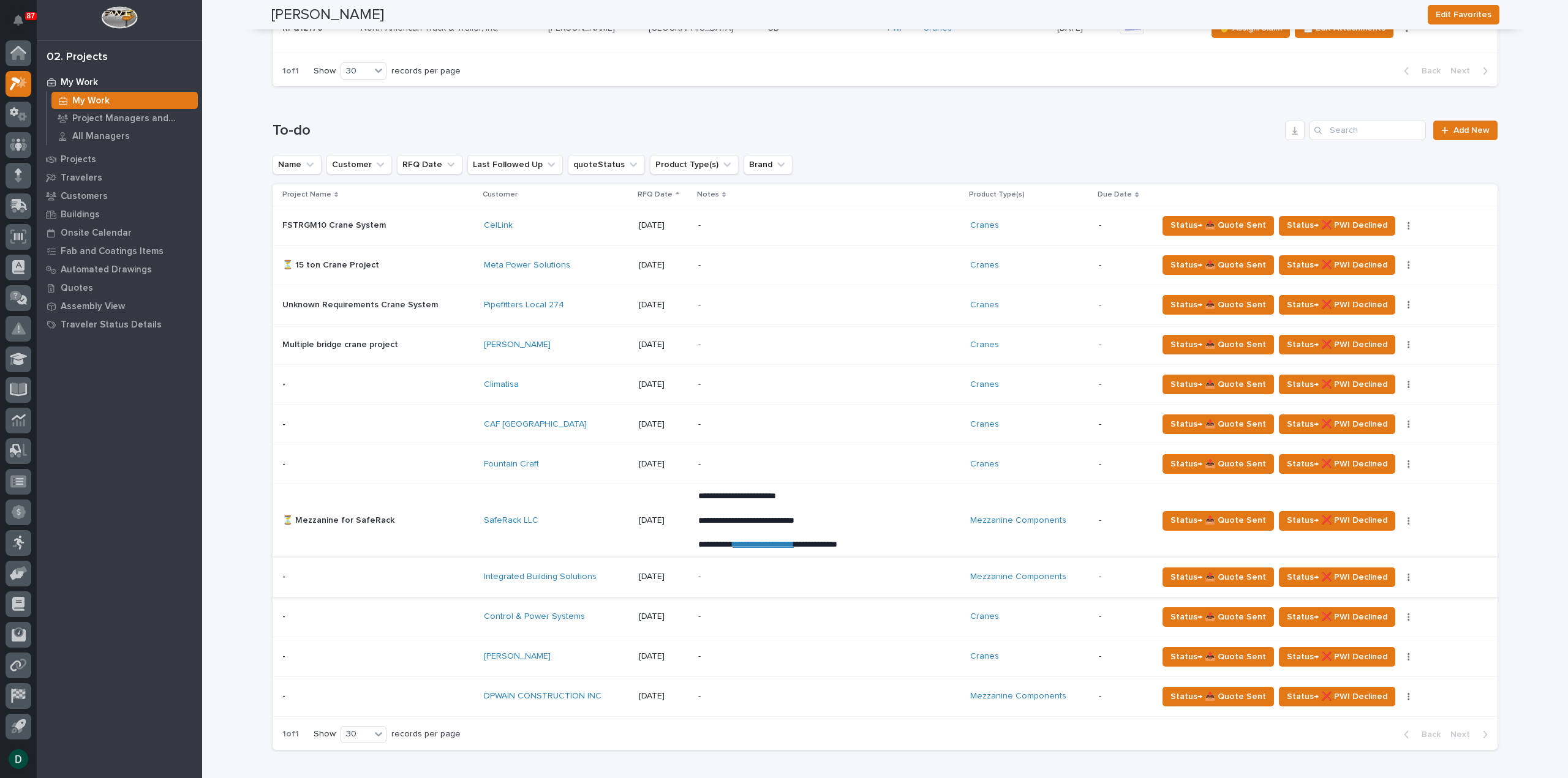
scroll to position [613, 0]
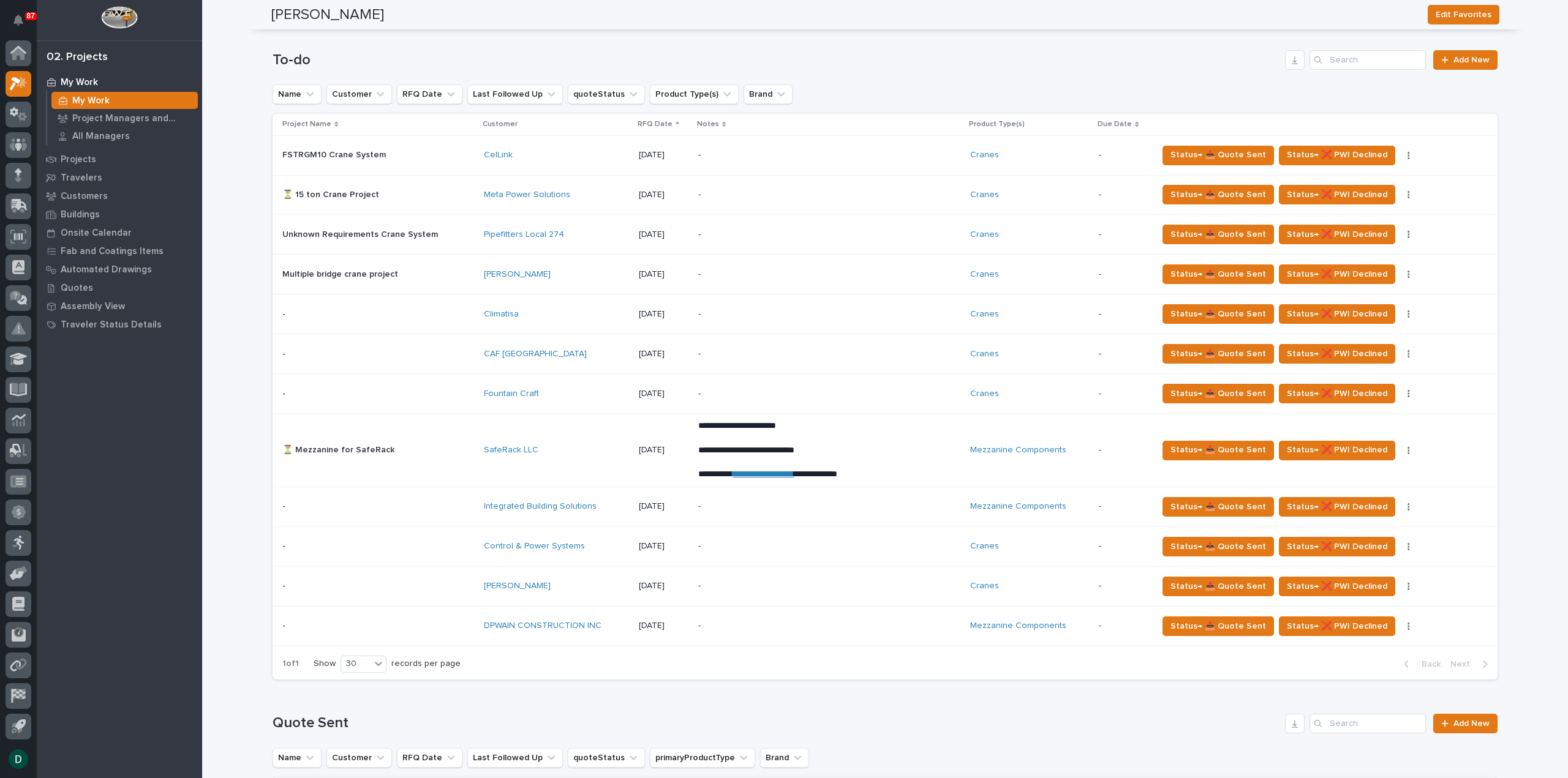
click at [455, 506] on p at bounding box center [378, 507] width 192 height 11
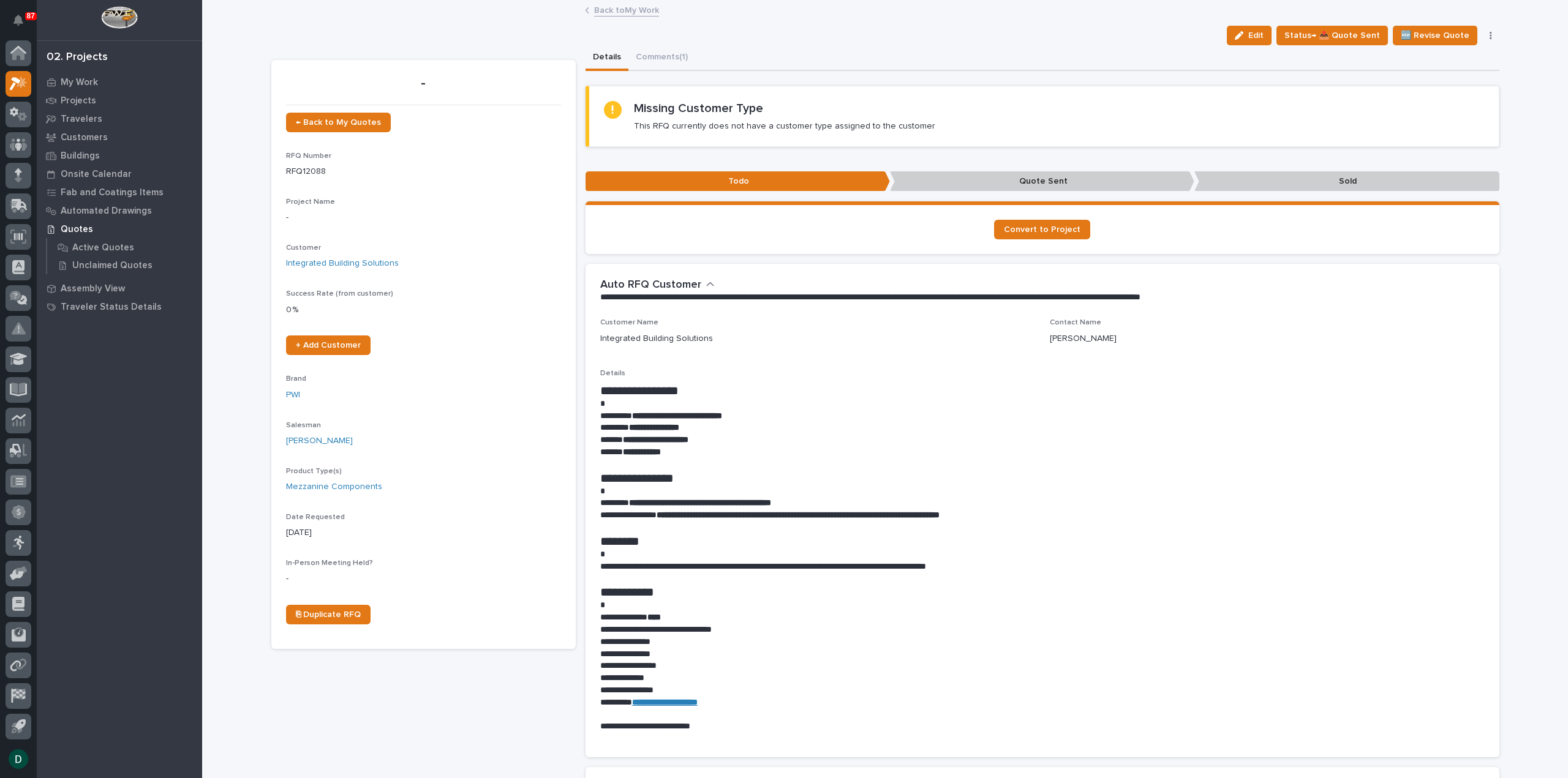
click at [802, 455] on p "**********" at bounding box center [1041, 452] width 884 height 12
